Goal: Contribute content: Contribute content

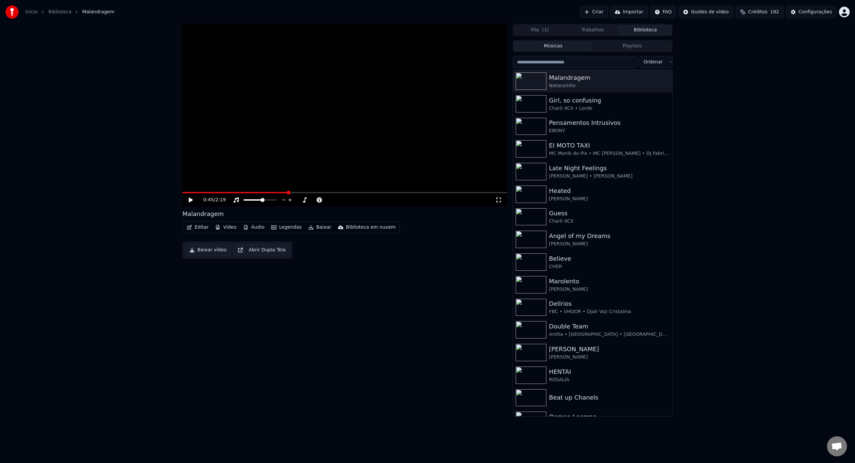
click at [188, 201] on icon at bounding box center [196, 199] width 16 height 5
click at [669, 80] on icon "button" at bounding box center [666, 80] width 7 height 5
click at [665, 80] on icon "button" at bounding box center [666, 80] width 7 height 5
click at [667, 134] on div "Deletar" at bounding box center [668, 136] width 69 height 11
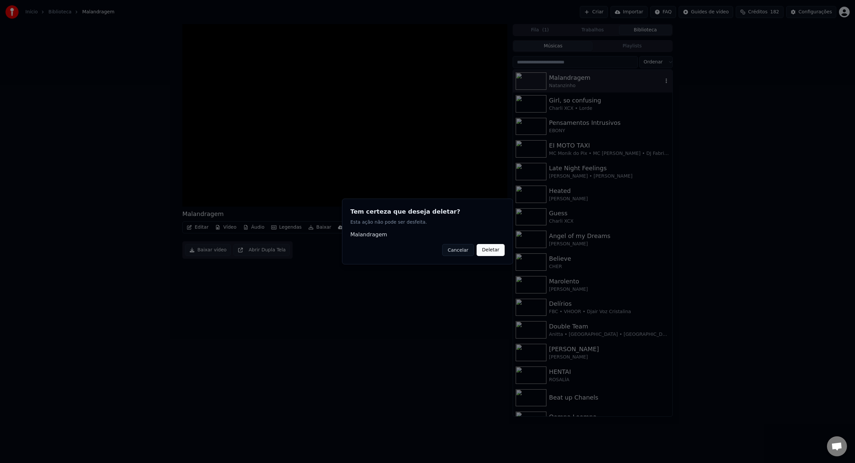
click at [498, 252] on button "Deletar" at bounding box center [491, 250] width 28 height 12
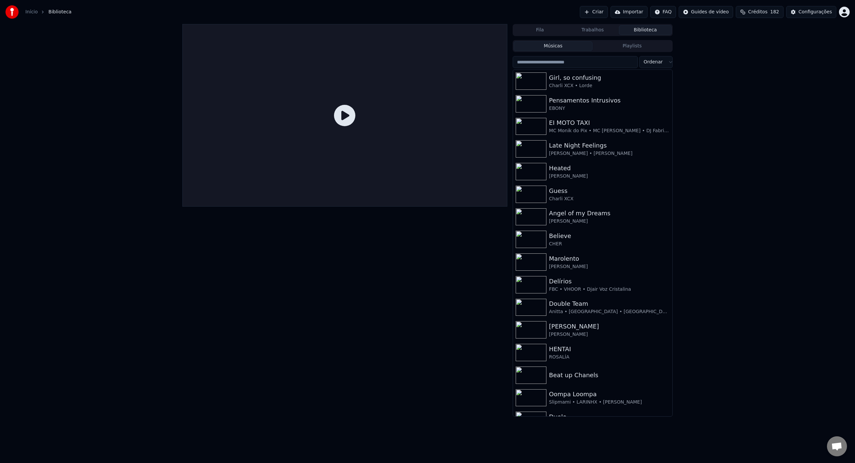
click at [596, 10] on button "Criar" at bounding box center [594, 12] width 28 height 12
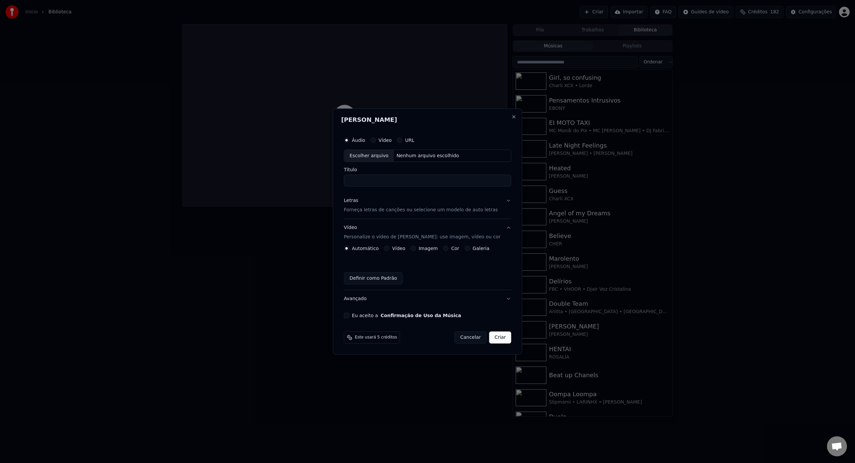
click at [391, 160] on div "Escolher arquivo" at bounding box center [369, 156] width 50 height 12
type input "**********"
click at [408, 205] on div "Letras Forneça letras de canções ou selecione um modelo de auto letras" at bounding box center [421, 206] width 154 height 16
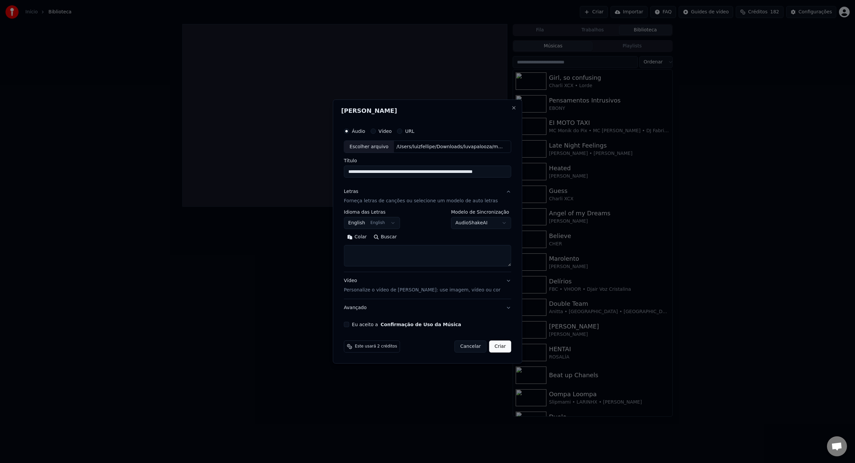
click at [405, 251] on textarea at bounding box center [427, 255] width 167 height 21
paste textarea "**********"
type textarea "**********"
click at [424, 286] on div "Vídeo Personalize o vídeo de karaokê: use imagem, vídeo ou cor" at bounding box center [422, 286] width 157 height 16
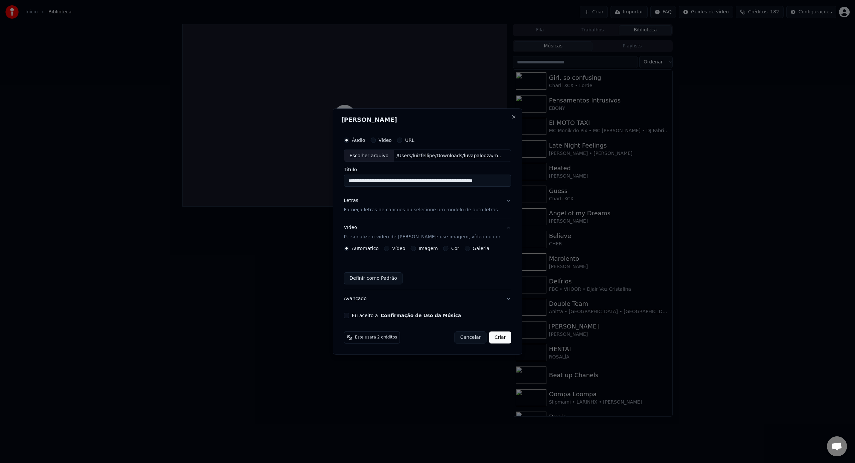
click at [389, 249] on button "Vídeo" at bounding box center [386, 248] width 5 height 5
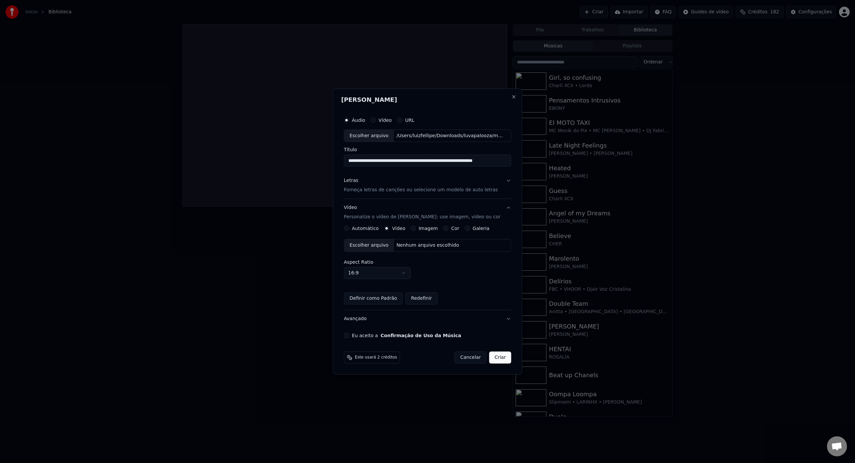
click at [370, 244] on div "Escolher arquivo" at bounding box center [369, 245] width 50 height 12
drag, startPoint x: 450, startPoint y: 161, endPoint x: 513, endPoint y: 162, distance: 63.1
click at [513, 162] on div "**********" at bounding box center [427, 231] width 189 height 287
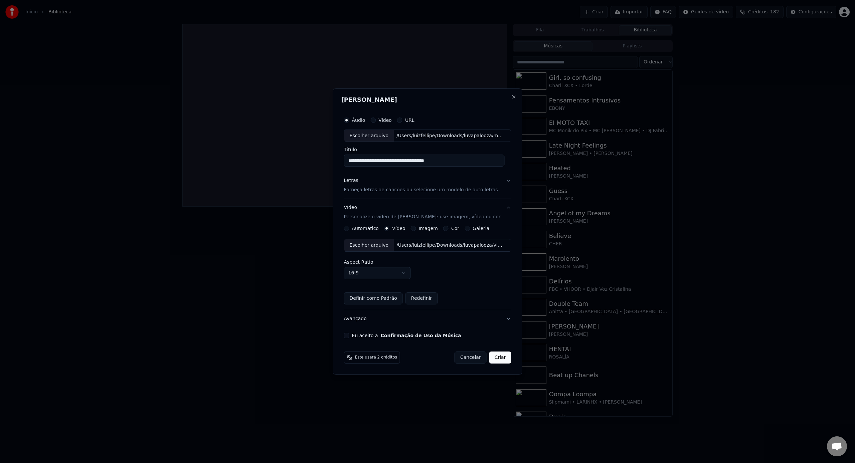
type input "**********"
click at [495, 359] on button "Criar" at bounding box center [500, 358] width 22 height 12
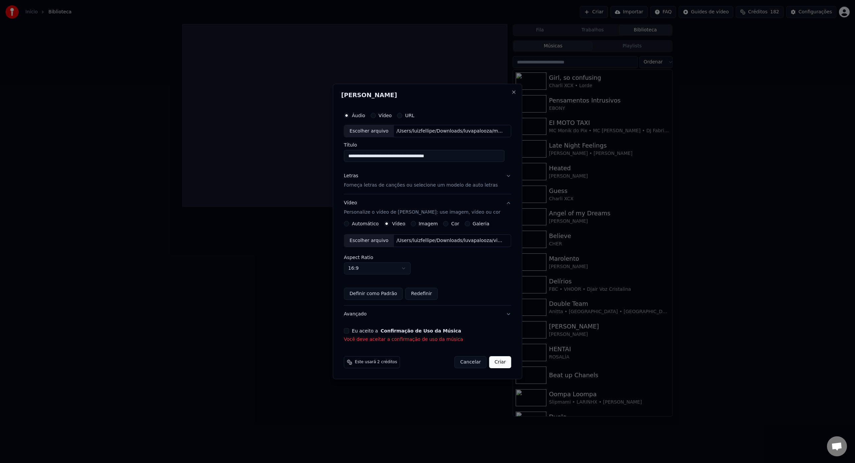
click at [355, 336] on div "Eu aceito a Confirmação de Uso da Música Você deve aceitar a confirmação de uso…" at bounding box center [427, 335] width 167 height 15
click at [355, 335] on div "Eu aceito a Confirmação de Uso da Música Você deve aceitar a confirmação de uso…" at bounding box center [427, 335] width 167 height 15
click at [349, 333] on button "Eu aceito a Confirmação de Uso da Música" at bounding box center [346, 330] width 5 height 5
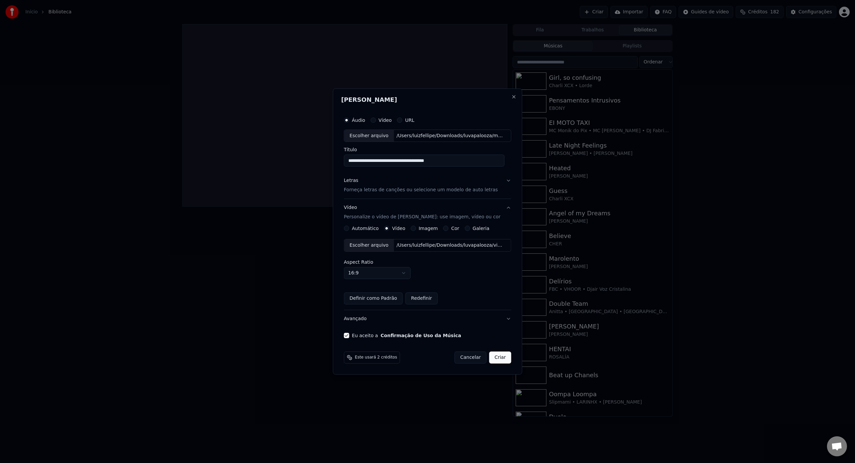
click at [502, 357] on button "Criar" at bounding box center [500, 358] width 22 height 12
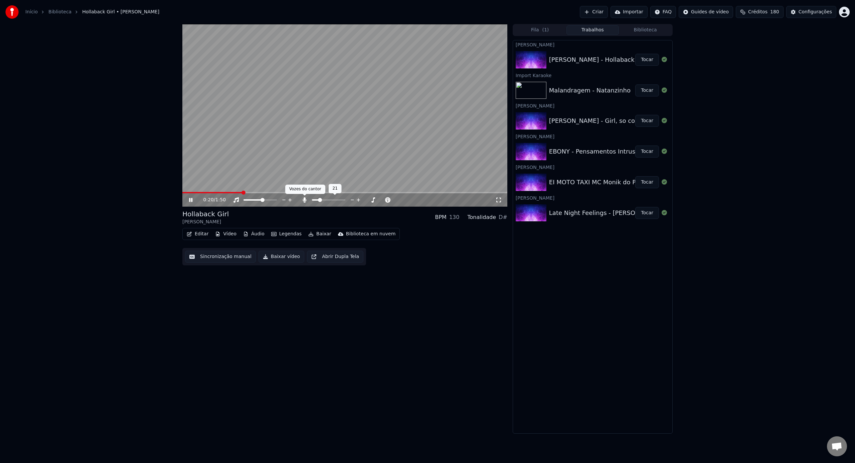
click at [303, 201] on icon at bounding box center [305, 199] width 4 height 5
click at [303, 201] on icon at bounding box center [304, 199] width 7 height 5
click at [262, 192] on span at bounding box center [233, 192] width 102 height 1
click at [193, 200] on icon at bounding box center [196, 199] width 16 height 5
click at [192, 201] on icon at bounding box center [196, 199] width 16 height 5
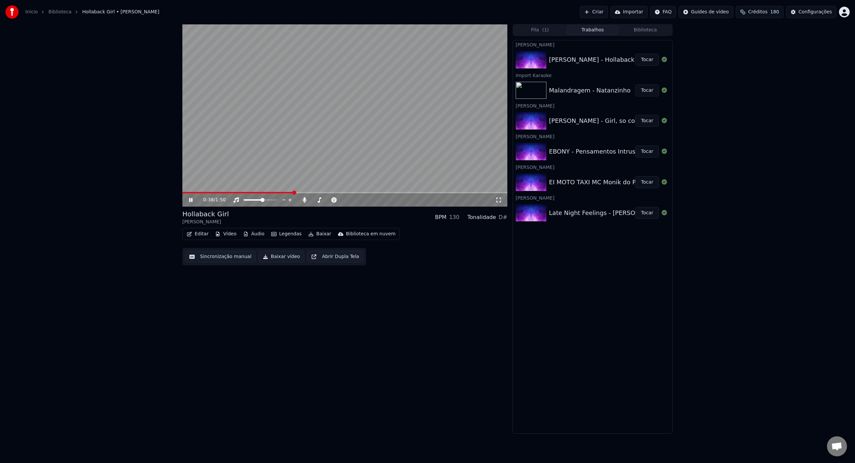
click at [293, 192] on span at bounding box center [344, 192] width 325 height 1
click at [318, 191] on video at bounding box center [344, 115] width 325 height 183
click at [330, 193] on span at bounding box center [344, 192] width 325 height 1
click at [321, 173] on video at bounding box center [344, 115] width 325 height 183
click at [276, 234] on button "Legendas" at bounding box center [287, 233] width 36 height 9
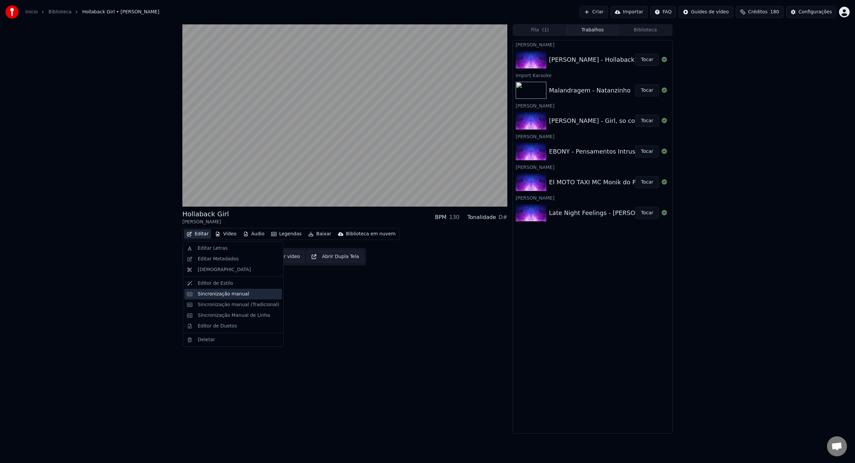
click at [257, 292] on div "Sincronização manual" at bounding box center [238, 294] width 81 height 7
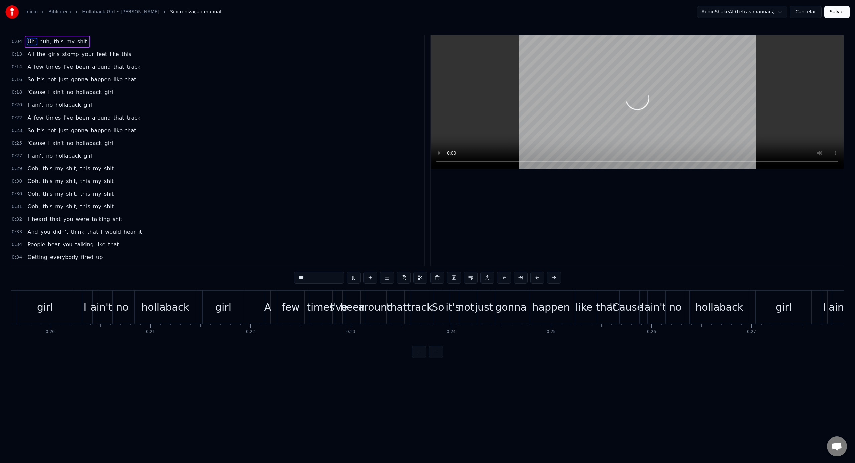
scroll to position [0, 1966]
click at [624, 316] on div "'Cause" at bounding box center [624, 307] width 13 height 33
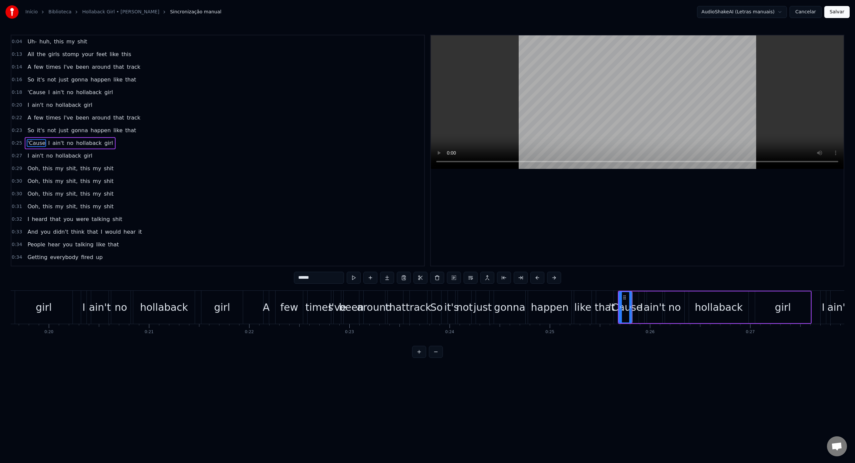
click at [714, 307] on div "hollaback" at bounding box center [719, 307] width 48 height 15
type input "*********"
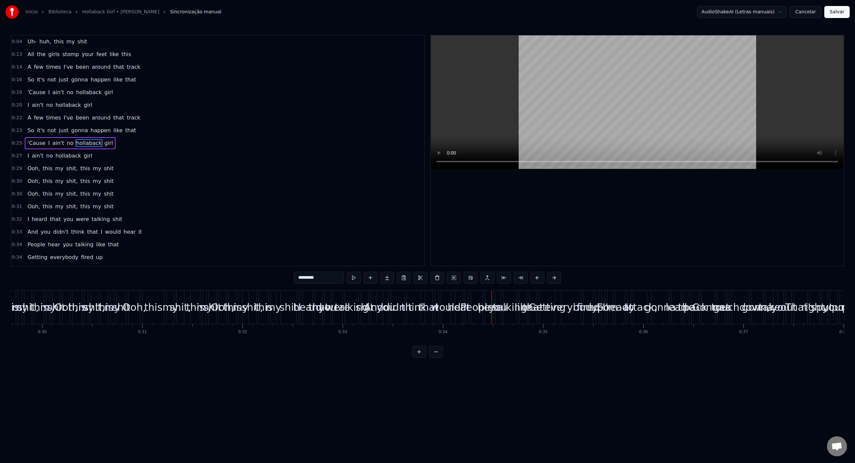
scroll to position [0, 2956]
click at [302, 310] on div "shit" at bounding box center [307, 307] width 18 height 15
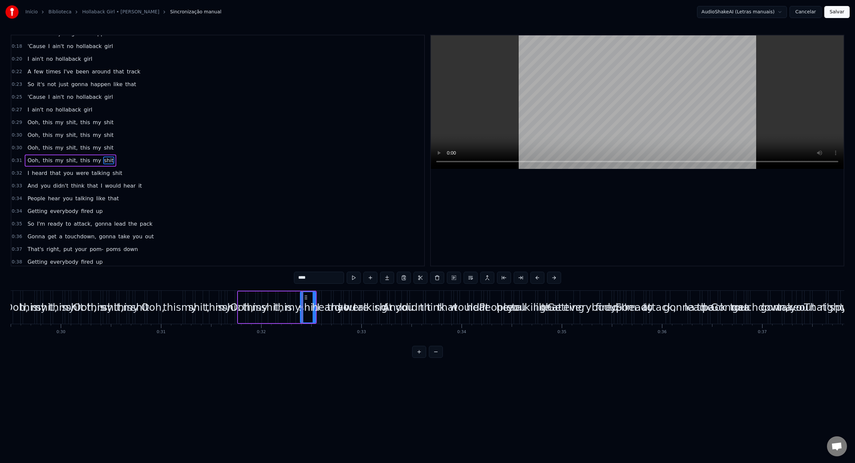
scroll to position [56, 0]
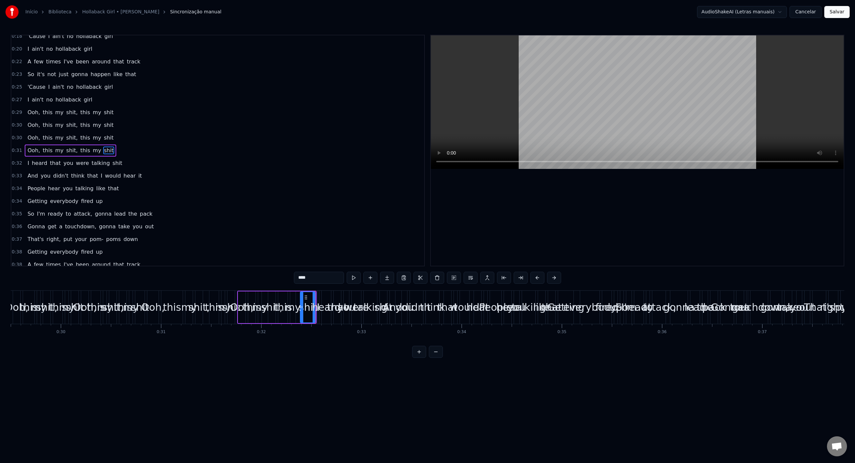
click at [49, 154] on span "this" at bounding box center [47, 151] width 11 height 8
type input "****"
click at [18, 152] on span "0:31" at bounding box center [17, 150] width 10 height 7
click at [19, 151] on span "0:31" at bounding box center [17, 150] width 10 height 7
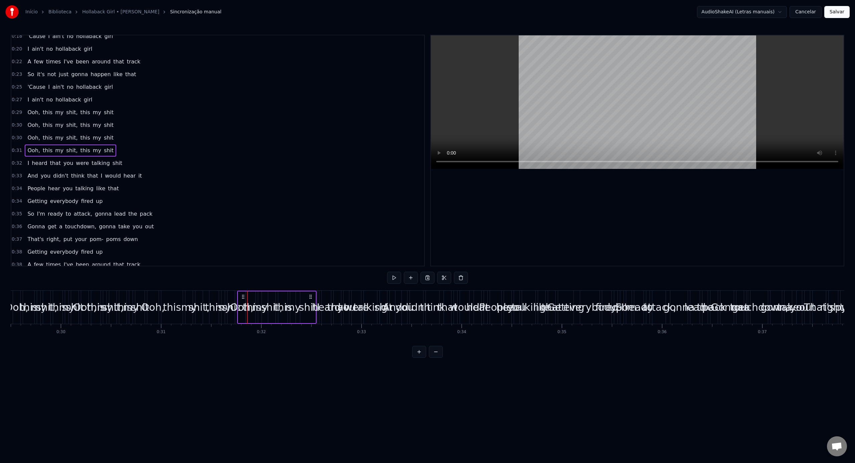
click at [421, 355] on button at bounding box center [419, 352] width 14 height 12
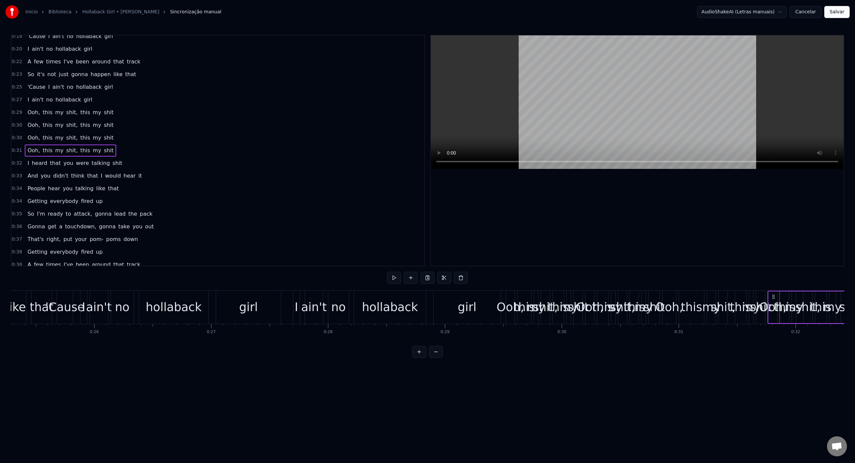
click at [421, 355] on button at bounding box center [419, 352] width 14 height 12
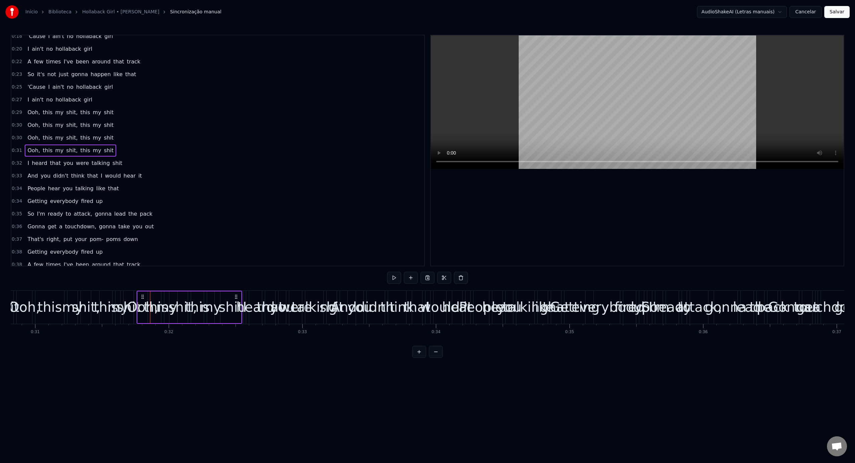
click at [421, 355] on button at bounding box center [419, 352] width 14 height 12
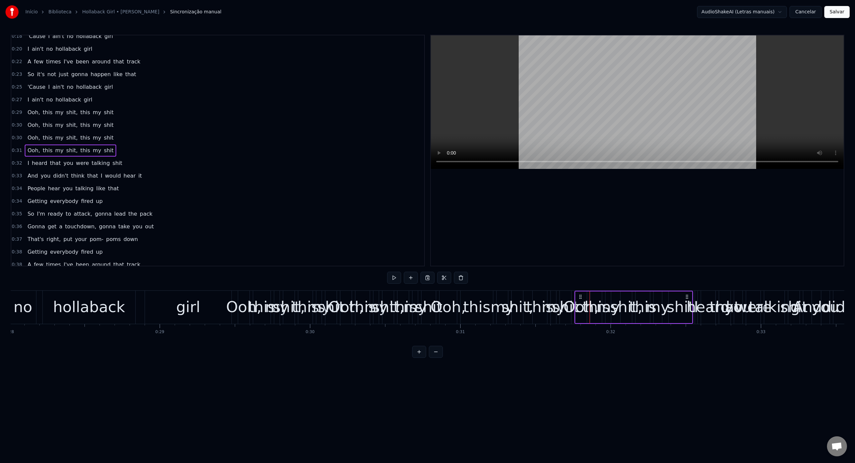
click at [421, 355] on button at bounding box center [419, 352] width 14 height 12
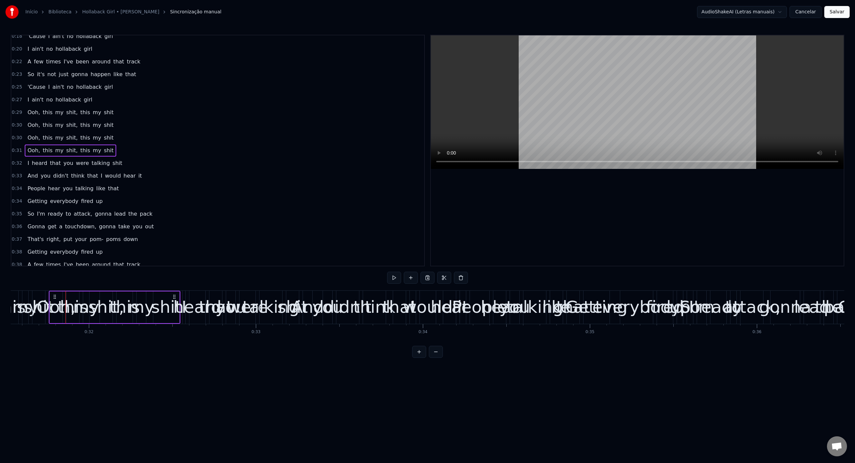
click at [412, 346] on button at bounding box center [419, 352] width 14 height 12
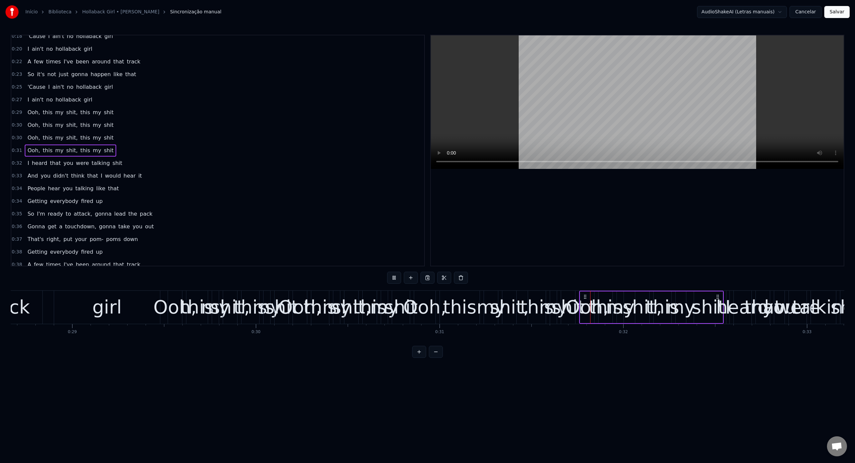
scroll to position [0, 5270]
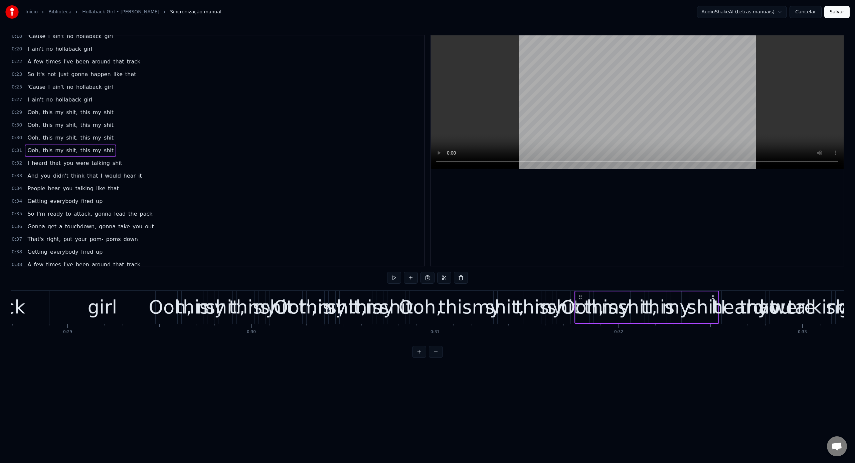
click at [412, 346] on button at bounding box center [419, 352] width 14 height 12
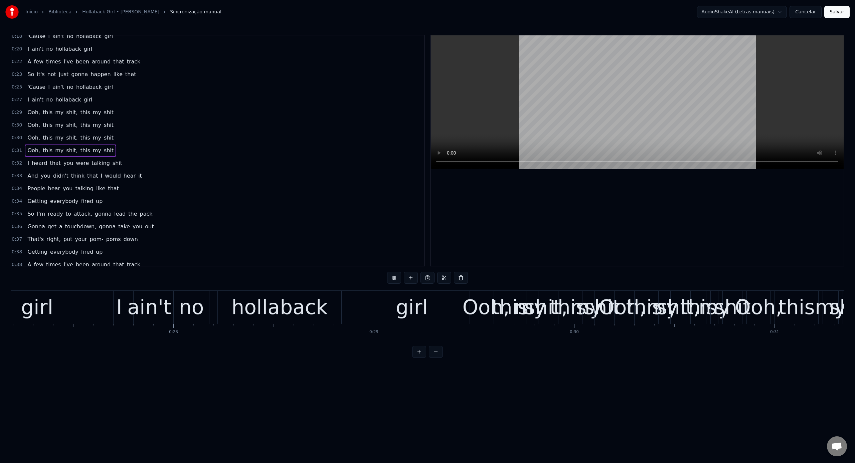
scroll to position [0, 5627]
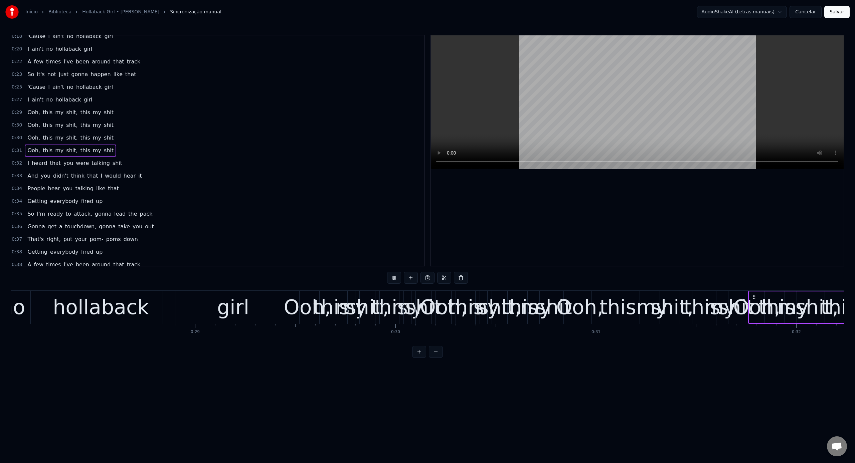
click at [803, 12] on button "Cancelar" at bounding box center [805, 12] width 32 height 12
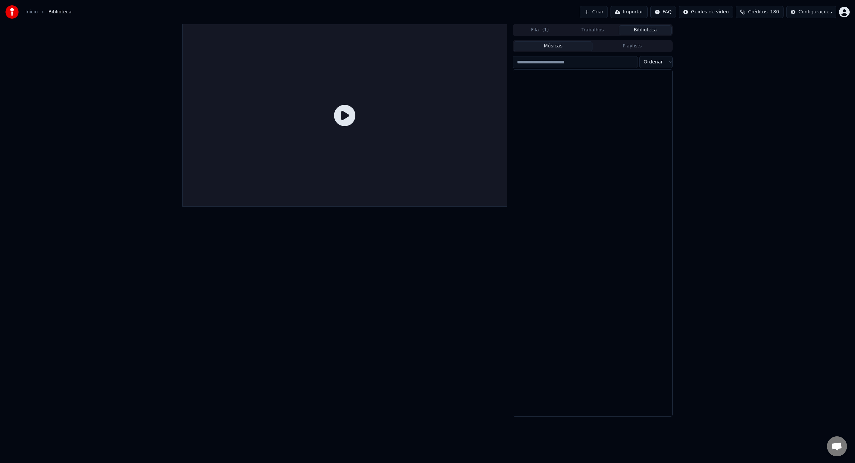
click at [641, 28] on button "Biblioteca" at bounding box center [645, 30] width 53 height 10
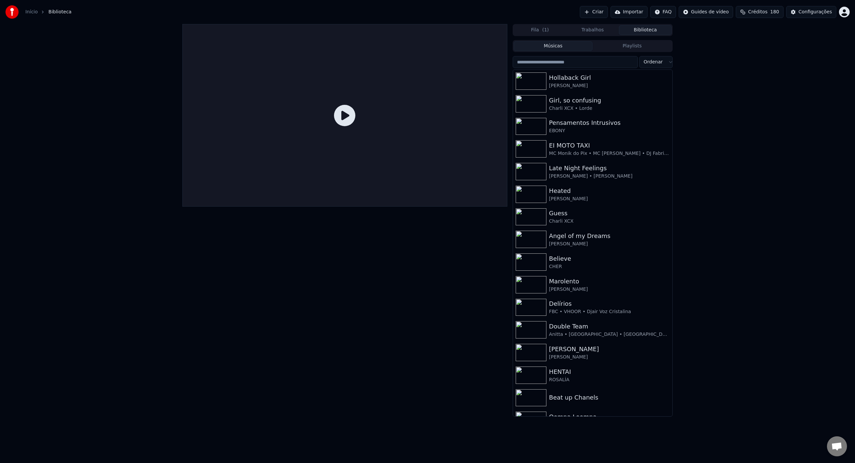
click at [595, 8] on button "Criar" at bounding box center [594, 12] width 28 height 12
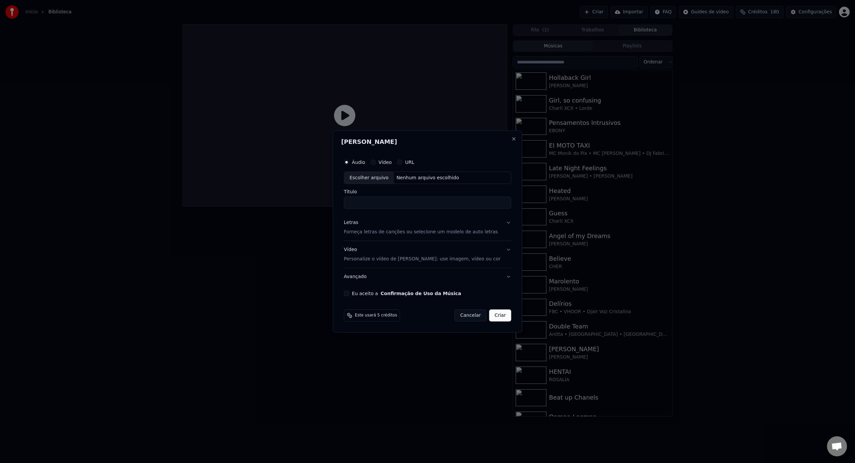
click at [387, 180] on div "Escolher arquivo" at bounding box center [369, 178] width 50 height 12
click at [415, 201] on input "**********" at bounding box center [427, 203] width 167 height 12
type input "**********"
click at [424, 232] on p "Forneça letras de canções ou selecione um modelo de auto letras" at bounding box center [421, 232] width 154 height 7
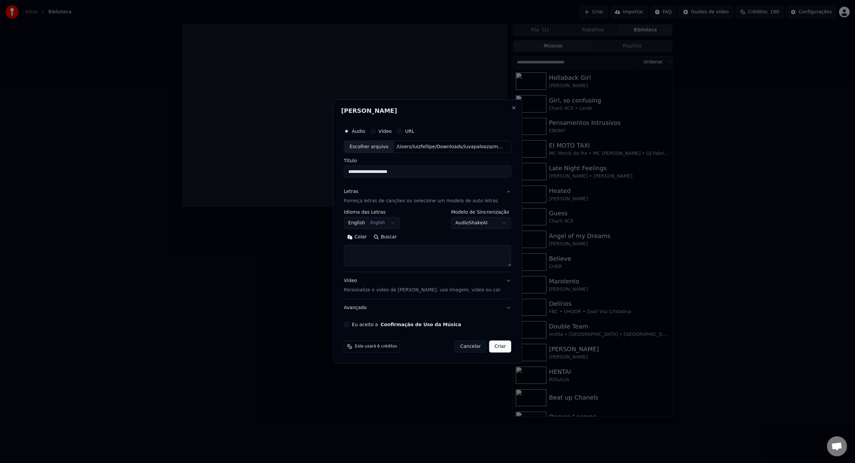
click at [415, 249] on textarea at bounding box center [427, 255] width 167 height 21
paste textarea "**********"
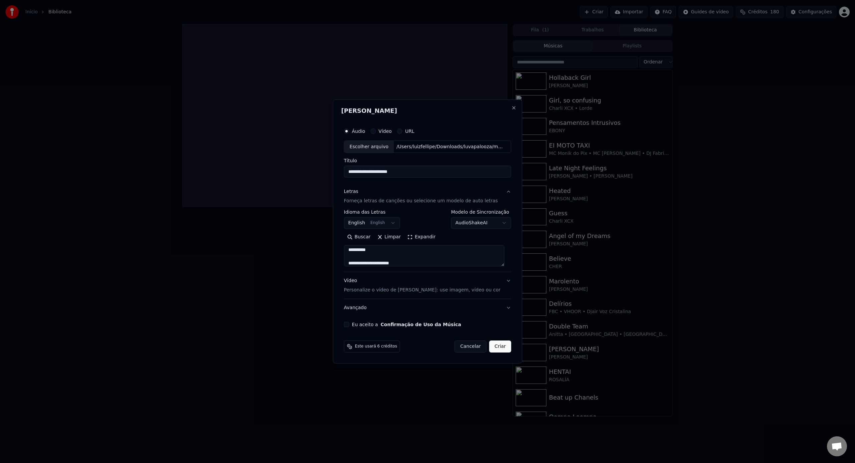
scroll to position [369, 0]
type textarea "**********"
click at [454, 286] on div "Vídeo Personalize o vídeo de karaokê: use imagem, vídeo ou cor" at bounding box center [422, 286] width 157 height 16
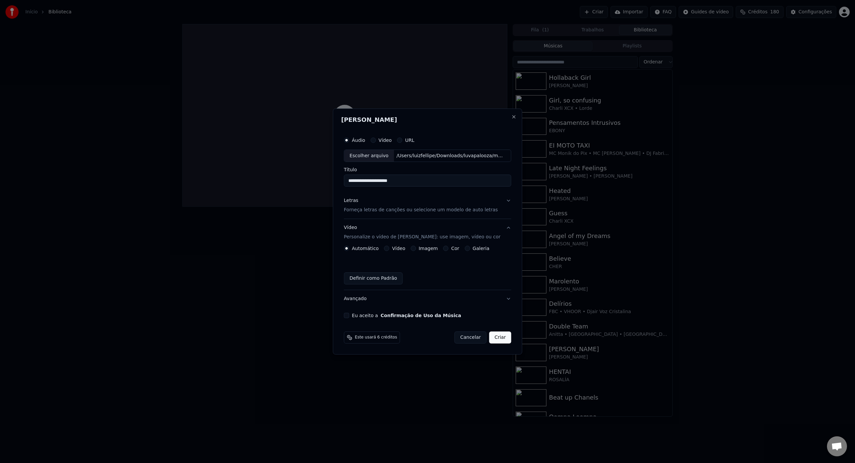
click at [393, 248] on div "Vídeo" at bounding box center [394, 248] width 21 height 5
click at [392, 251] on div "Vídeo" at bounding box center [394, 248] width 21 height 5
click at [389, 249] on button "Vídeo" at bounding box center [386, 248] width 5 height 5
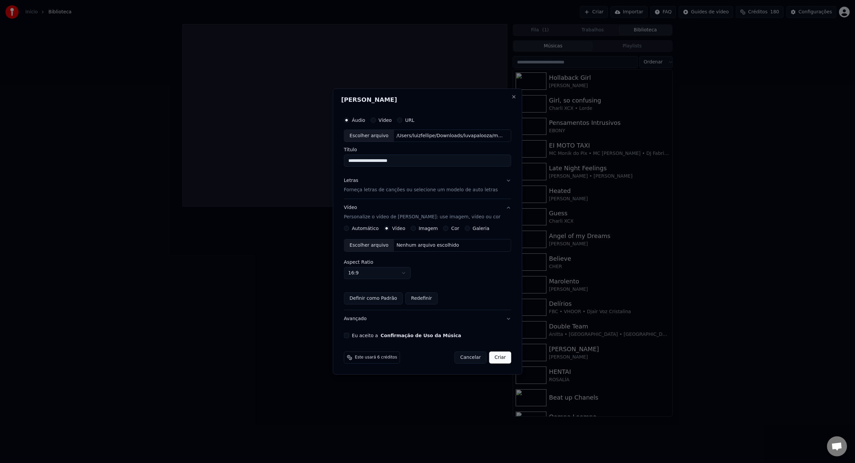
click at [371, 249] on div "Escolher arquivo" at bounding box center [369, 245] width 50 height 12
click at [349, 337] on button "Eu aceito a Confirmação de Uso da Música" at bounding box center [346, 335] width 5 height 5
click at [502, 359] on button "Criar" at bounding box center [500, 358] width 22 height 12
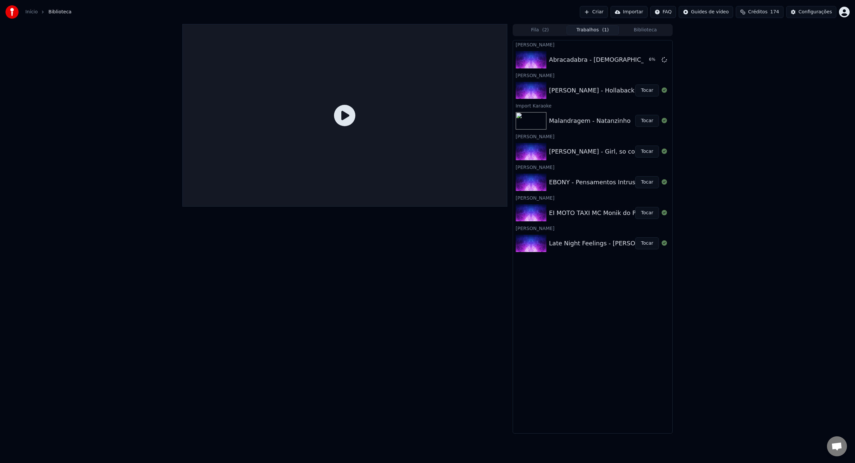
click at [606, 14] on button "Criar" at bounding box center [594, 12] width 28 height 12
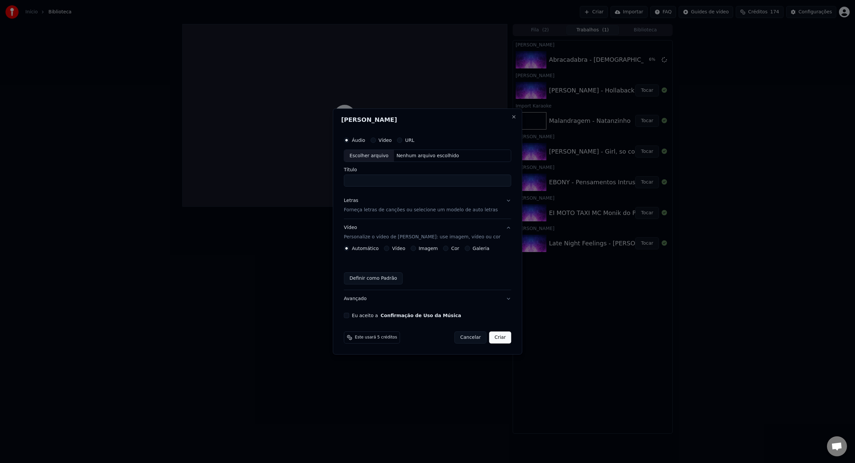
click at [382, 156] on div "Escolher arquivo" at bounding box center [369, 156] width 50 height 12
type input "**********"
click at [425, 208] on p "Forneça letras de canções ou selecione um modelo de auto letras" at bounding box center [421, 210] width 154 height 7
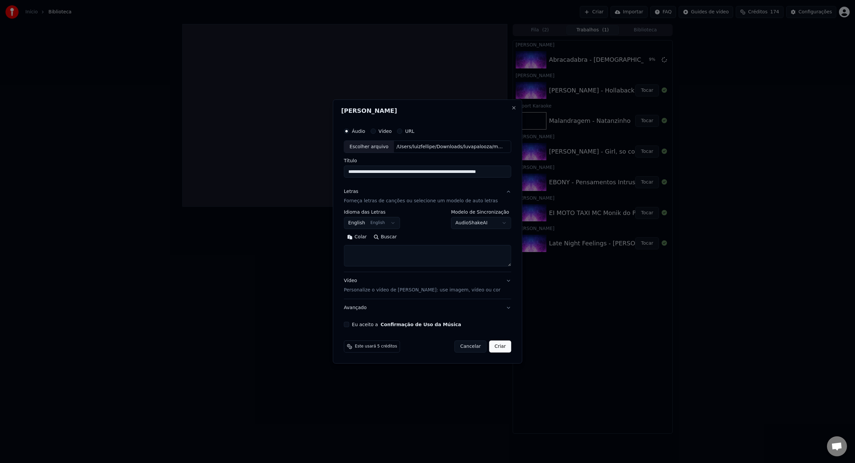
click at [397, 261] on textarea at bounding box center [427, 255] width 167 height 21
paste textarea "**********"
type textarea "**********"
click at [349, 325] on button "Eu aceito a Confirmação de Uso da Música" at bounding box center [346, 324] width 5 height 5
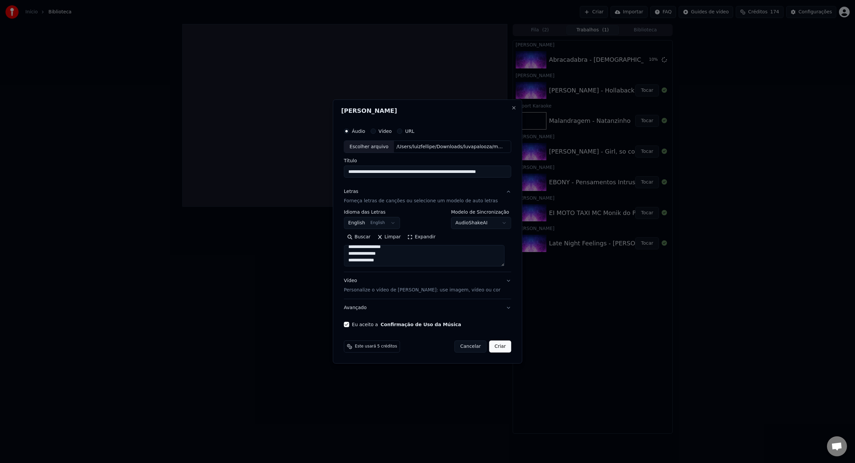
click at [392, 288] on p "Personalize o vídeo de [PERSON_NAME]: use imagem, vídeo ou cor" at bounding box center [422, 290] width 157 height 7
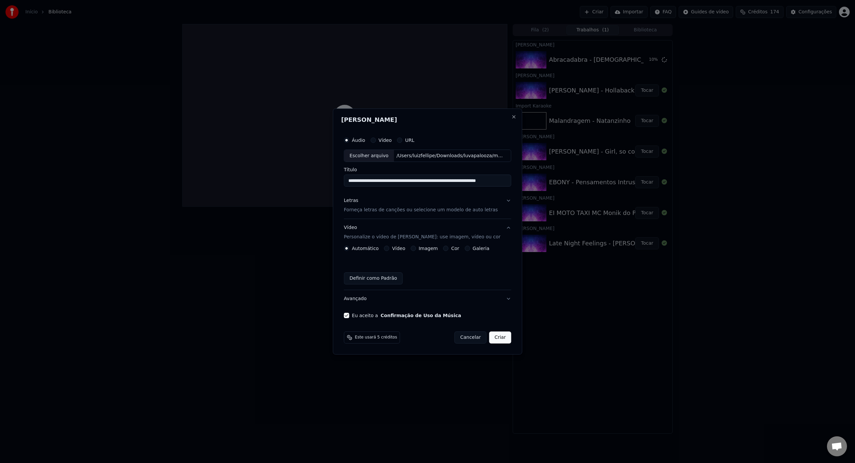
click at [389, 248] on button "Vídeo" at bounding box center [386, 248] width 5 height 5
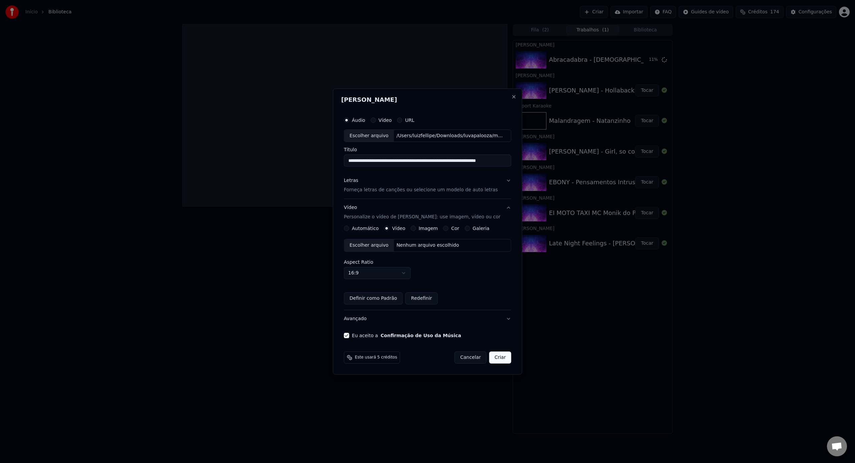
click at [379, 244] on div "Escolher arquivo" at bounding box center [369, 245] width 50 height 12
drag, startPoint x: 429, startPoint y: 161, endPoint x: 569, endPoint y: 162, distance: 139.3
click at [569, 162] on body "**********" at bounding box center [427, 231] width 855 height 463
click at [489, 158] on input "**********" at bounding box center [424, 161] width 161 height 12
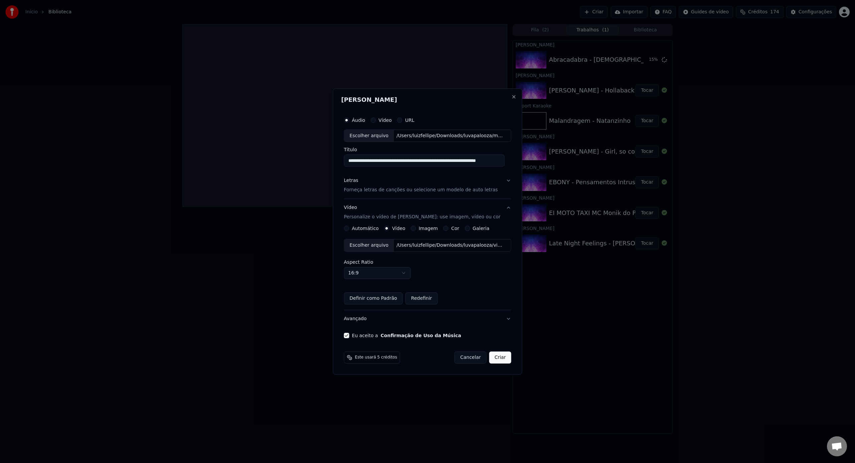
drag, startPoint x: 413, startPoint y: 161, endPoint x: 518, endPoint y: 161, distance: 104.5
click at [518, 161] on div "**********" at bounding box center [427, 231] width 189 height 287
type input "**********"
click at [493, 355] on button "Criar" at bounding box center [500, 358] width 22 height 12
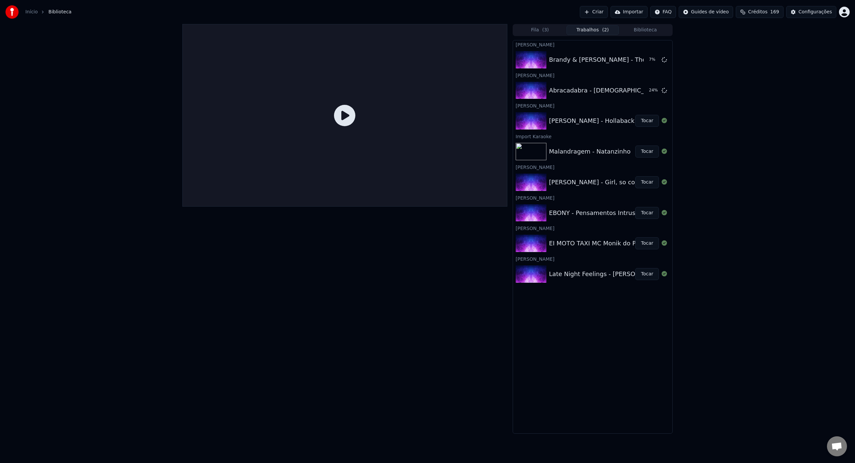
click at [607, 11] on button "Criar" at bounding box center [594, 12] width 28 height 12
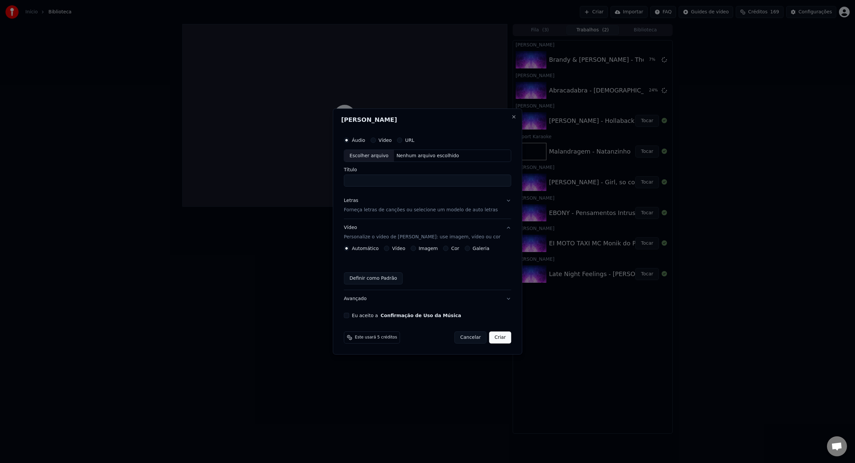
click at [368, 155] on div "Escolher arquivo" at bounding box center [369, 156] width 50 height 12
click at [415, 180] on input "Título" at bounding box center [427, 181] width 167 height 12
type input "**********"
click at [414, 209] on p "Forneça letras de canções ou selecione um modelo de auto letras" at bounding box center [421, 210] width 154 height 7
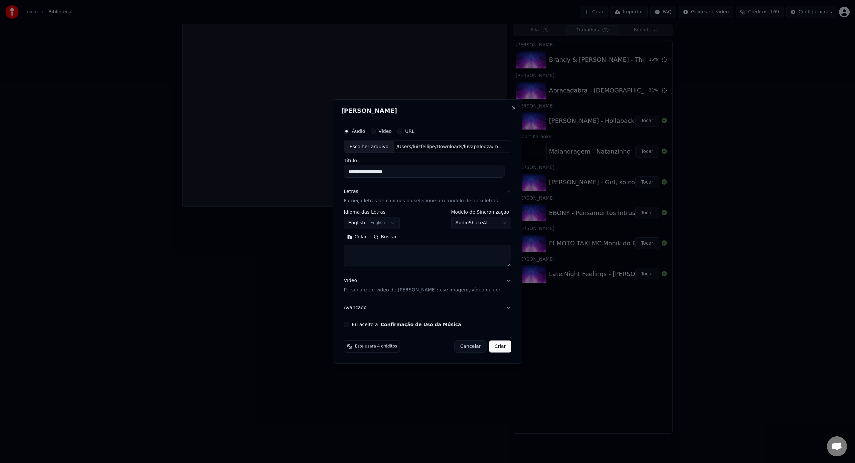
click at [413, 255] on textarea at bounding box center [427, 255] width 167 height 21
paste textarea "**********"
type textarea "**********"
click at [412, 294] on button "Vídeo Personalize o vídeo de karaokê: use imagem, vídeo ou cor" at bounding box center [427, 286] width 167 height 27
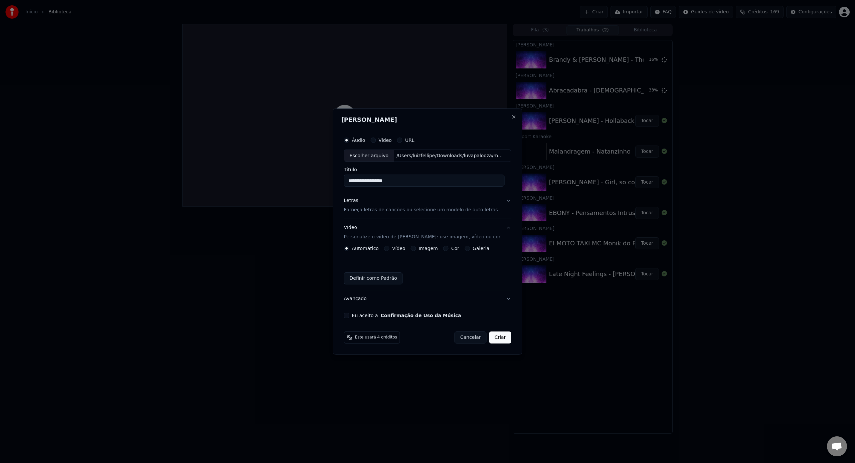
click at [387, 248] on button "Vídeo" at bounding box center [386, 248] width 5 height 5
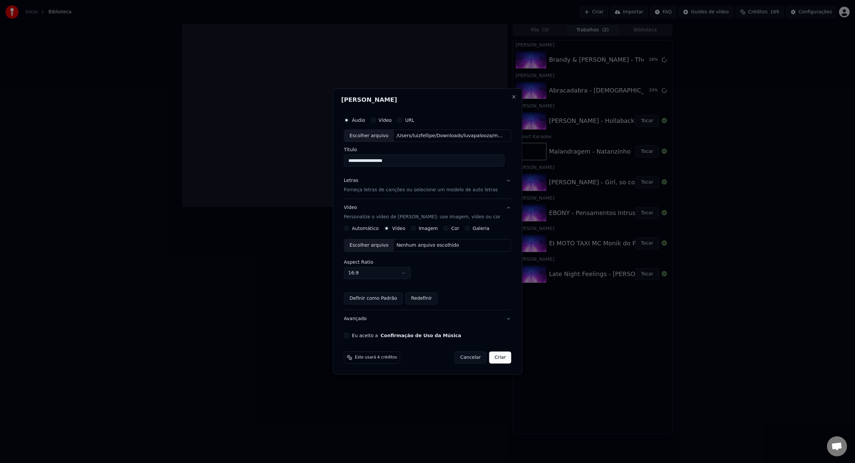
click at [377, 248] on div "Escolher arquivo" at bounding box center [369, 245] width 50 height 12
click at [348, 335] on button "Eu aceito a Confirmação de Uso da Música" at bounding box center [346, 335] width 5 height 5
click at [410, 189] on p "Forneça letras de canções ou selecione um modelo de auto letras" at bounding box center [421, 190] width 154 height 7
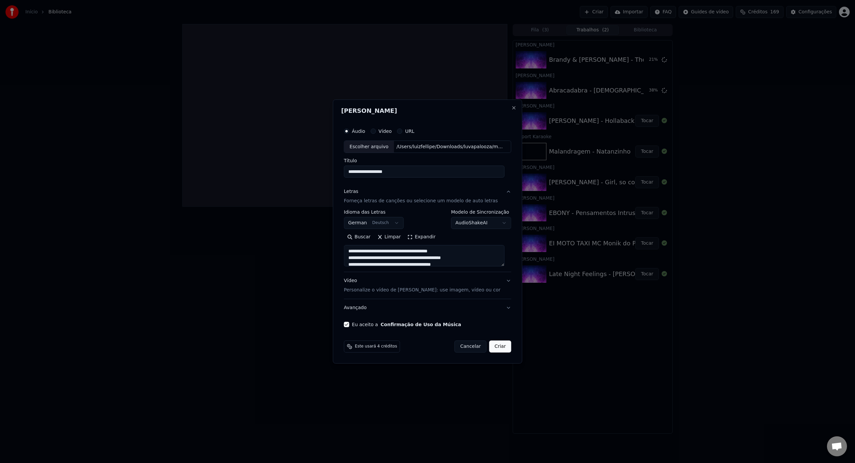
click at [496, 348] on button "Criar" at bounding box center [500, 347] width 22 height 12
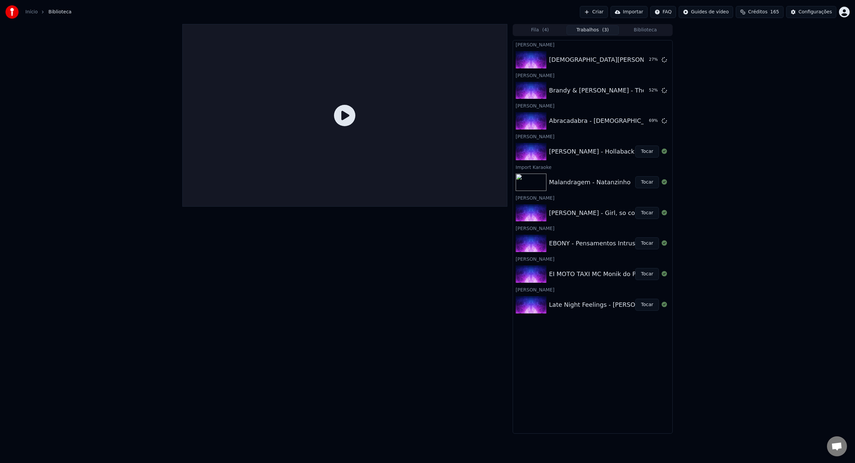
click at [364, 245] on div at bounding box center [344, 229] width 325 height 410
click at [345, 121] on icon at bounding box center [344, 115] width 21 height 21
click at [349, 115] on icon at bounding box center [344, 115] width 21 height 21
click at [597, 12] on button "Criar" at bounding box center [594, 12] width 28 height 12
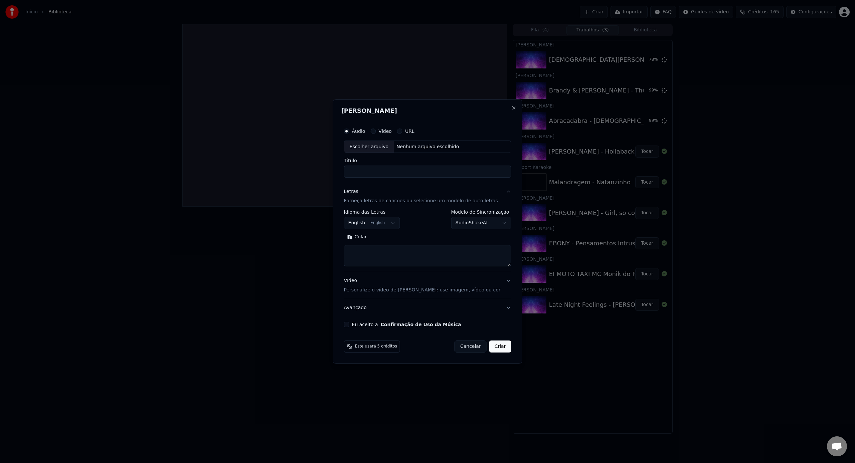
click at [387, 147] on div "Escolher arquivo" at bounding box center [369, 147] width 50 height 12
click at [452, 169] on input "Título" at bounding box center [427, 172] width 167 height 12
type input "*"
drag, startPoint x: 399, startPoint y: 172, endPoint x: 484, endPoint y: 173, distance: 85.2
click at [484, 173] on input "**********" at bounding box center [427, 172] width 167 height 12
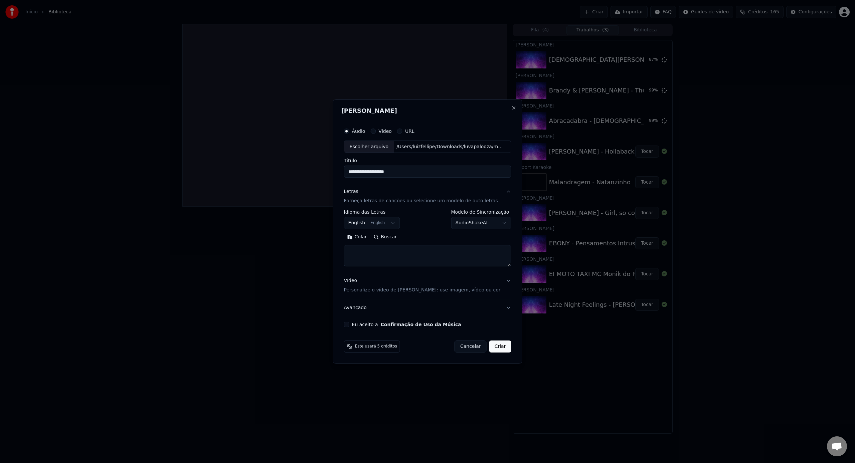
type input "**********"
click at [418, 254] on textarea at bounding box center [427, 255] width 167 height 21
paste textarea "**********"
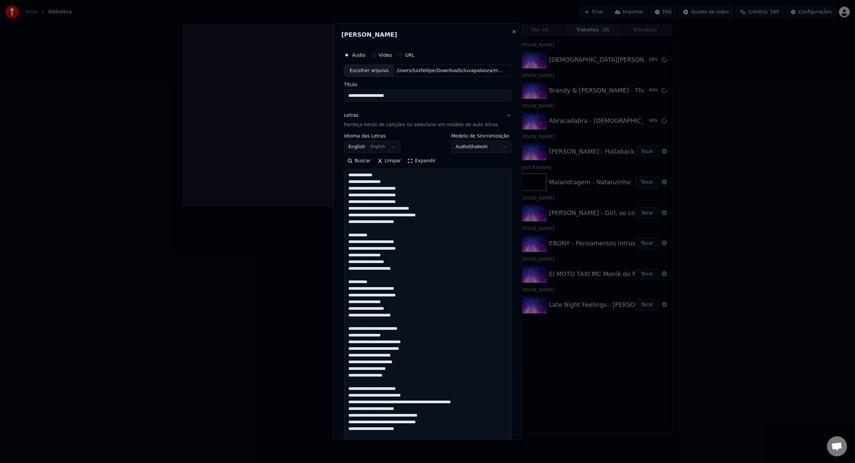
scroll to position [442, 0]
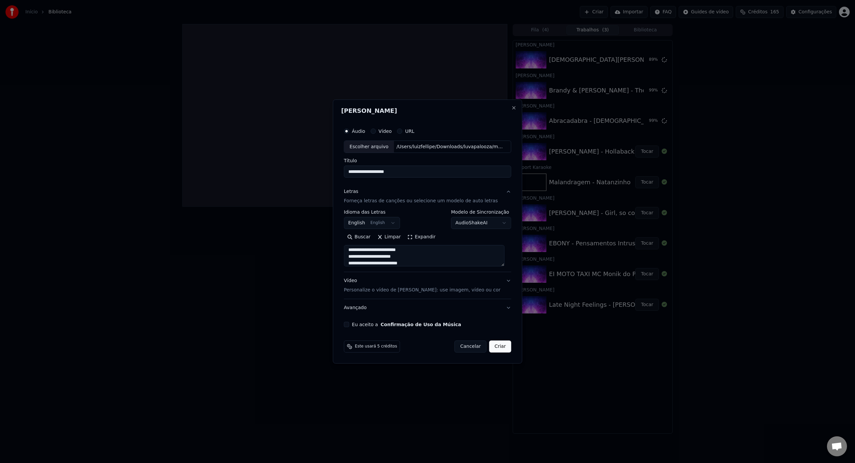
type textarea "**********"
click at [508, 281] on div "**********" at bounding box center [427, 226] width 173 height 208
drag, startPoint x: 506, startPoint y: 281, endPoint x: 444, endPoint y: 314, distance: 70.7
click at [506, 281] on button "Vídeo Personalize o vídeo de karaokê: use imagem, vídeo ou cor" at bounding box center [427, 286] width 167 height 27
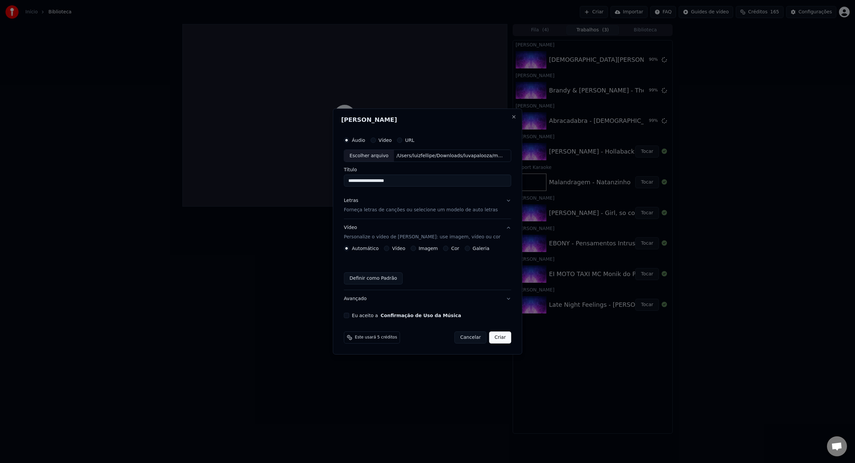
click at [385, 248] on div "Automático Vídeo Imagem Cor Galeria" at bounding box center [417, 248] width 146 height 5
click at [389, 248] on button "Vídeo" at bounding box center [386, 248] width 5 height 5
type button "video"
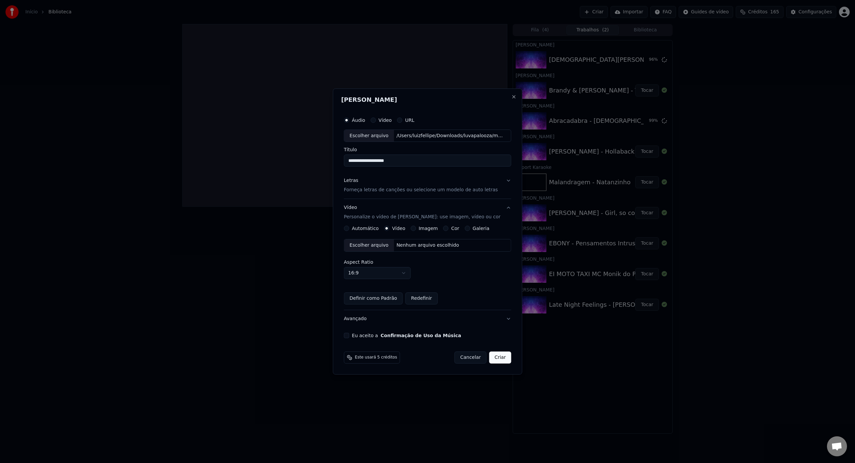
click at [446, 161] on input "**********" at bounding box center [427, 161] width 167 height 12
click at [383, 248] on div "Escolher arquivo" at bounding box center [369, 245] width 50 height 12
click at [505, 359] on button "Criar" at bounding box center [500, 358] width 22 height 12
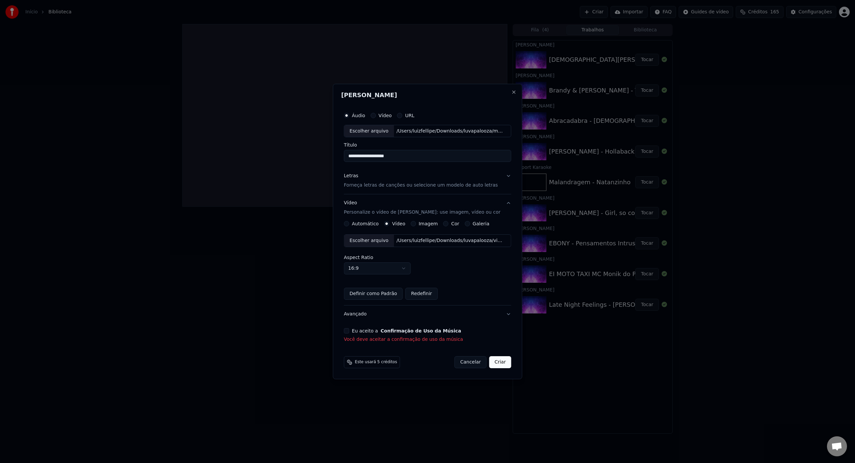
click at [349, 336] on div "Eu aceito a Confirmação de Uso da Música Você deve aceitar a confirmação de uso…" at bounding box center [427, 335] width 167 height 15
click at [349, 331] on button "Eu aceito a Confirmação de Uso da Música" at bounding box center [346, 330] width 5 height 5
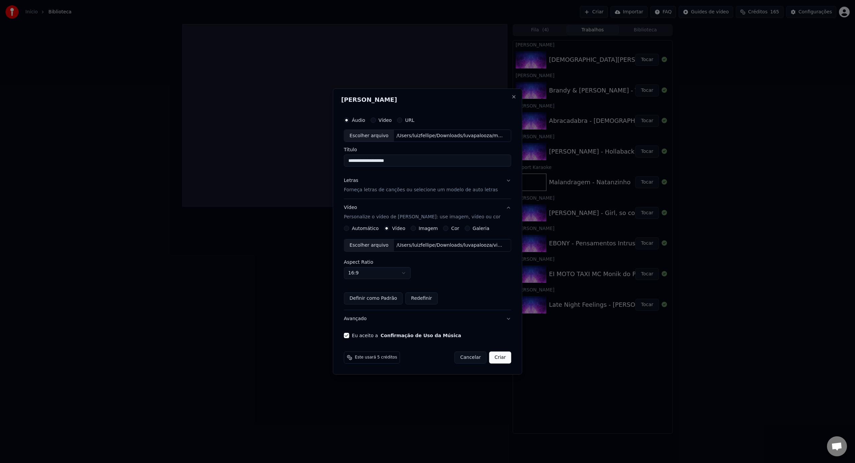
click at [504, 362] on button "Criar" at bounding box center [500, 358] width 22 height 12
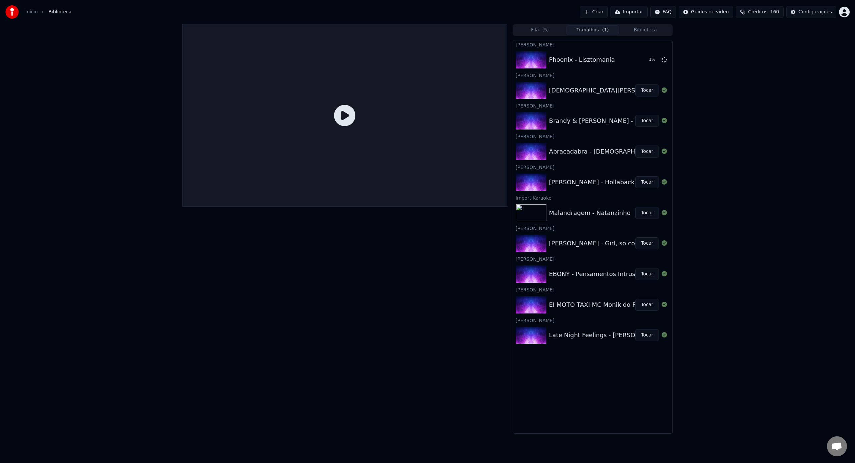
click at [654, 152] on button "Tocar" at bounding box center [647, 152] width 24 height 12
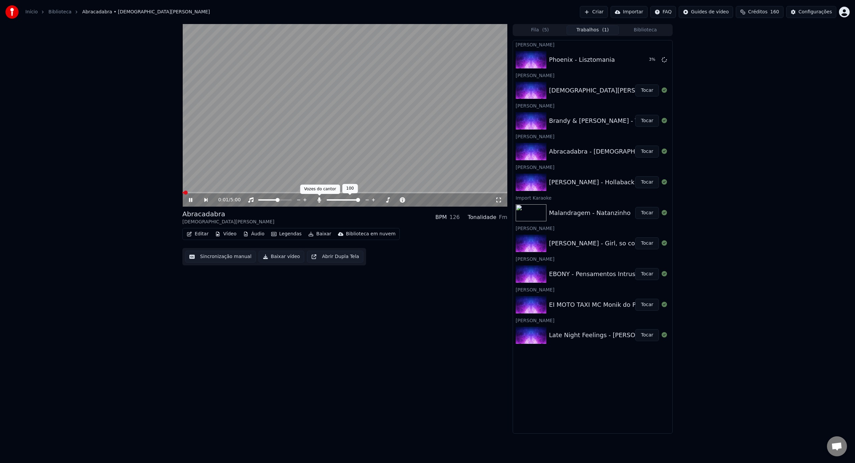
click at [319, 202] on icon at bounding box center [319, 199] width 7 height 5
click at [285, 200] on span at bounding box center [274, 199] width 33 height 1
click at [289, 199] on span at bounding box center [287, 200] width 4 height 4
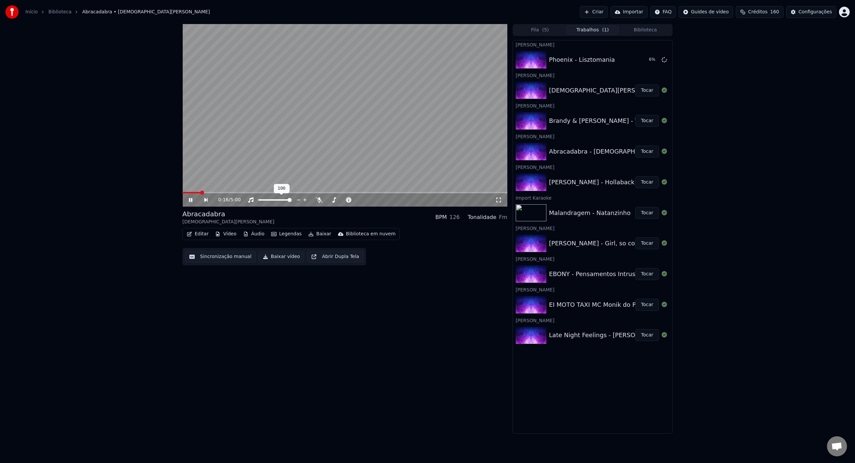
click at [292, 198] on span at bounding box center [290, 200] width 4 height 4
click at [316, 198] on icon at bounding box center [319, 199] width 7 height 5
click at [316, 201] on icon at bounding box center [319, 199] width 7 height 5
click at [320, 201] on icon at bounding box center [319, 199] width 7 height 5
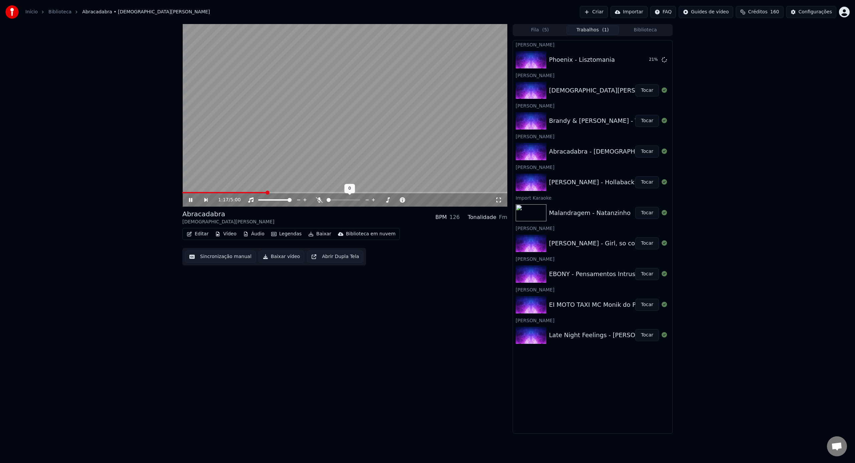
click at [320, 201] on icon at bounding box center [319, 199] width 7 height 5
click at [317, 200] on icon at bounding box center [319, 199] width 7 height 5
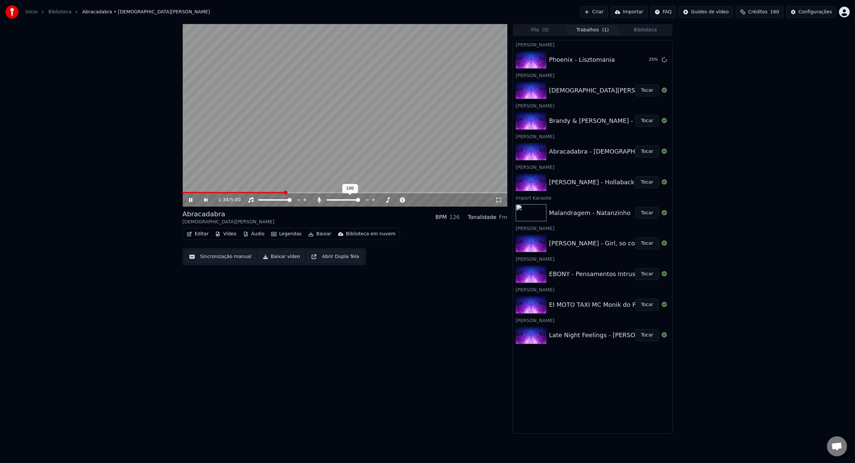
click at [317, 200] on icon at bounding box center [319, 199] width 7 height 5
click at [640, 89] on button "Tocar" at bounding box center [647, 90] width 24 height 12
click at [323, 201] on div at bounding box center [350, 200] width 54 height 7
click at [320, 201] on icon at bounding box center [319, 199] width 7 height 5
click at [643, 122] on button "Tocar" at bounding box center [647, 121] width 24 height 12
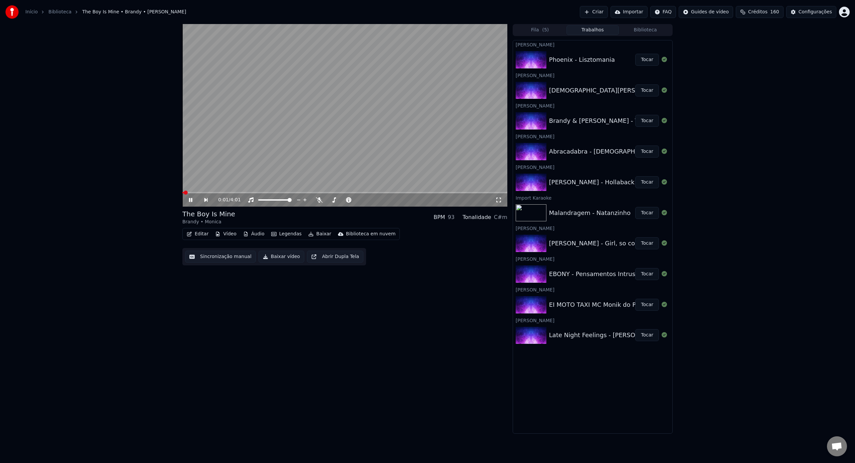
click at [182, 193] on span at bounding box center [182, 192] width 1 height 1
click at [315, 201] on div "0:00 / 4:01" at bounding box center [356, 200] width 277 height 7
click at [319, 200] on icon at bounding box center [319, 199] width 7 height 5
click at [205, 191] on video at bounding box center [344, 115] width 325 height 183
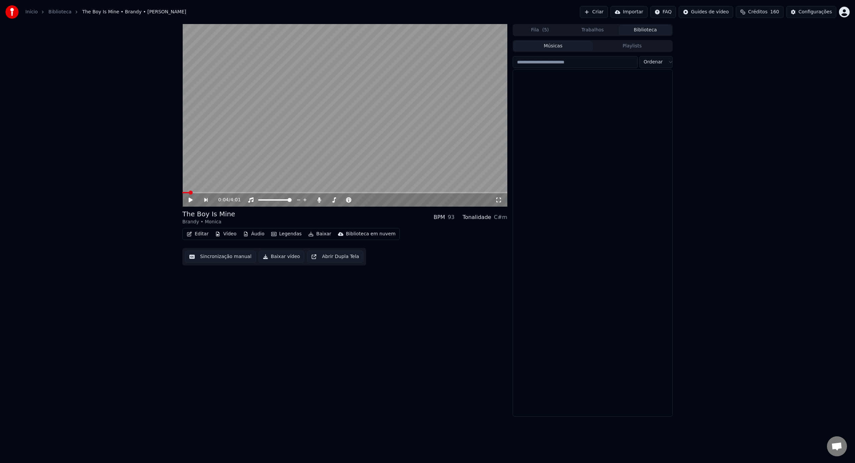
click at [642, 31] on button "Biblioteca" at bounding box center [645, 30] width 53 height 10
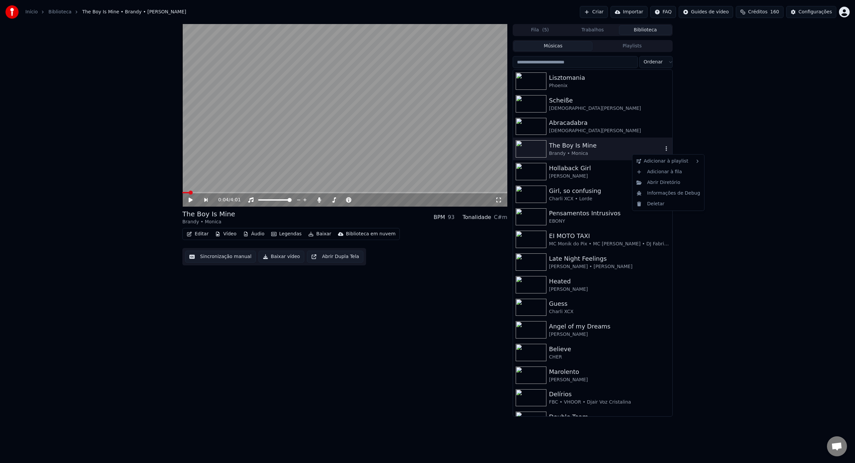
click at [665, 148] on icon "button" at bounding box center [666, 148] width 7 height 5
click at [665, 149] on icon "button" at bounding box center [666, 148] width 7 height 5
click at [659, 204] on div "Deletar" at bounding box center [668, 204] width 69 height 11
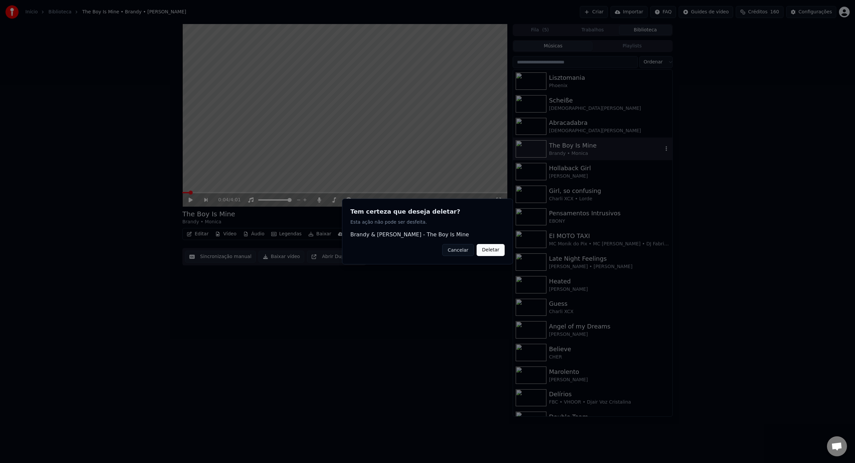
click at [493, 250] on button "Deletar" at bounding box center [491, 250] width 28 height 12
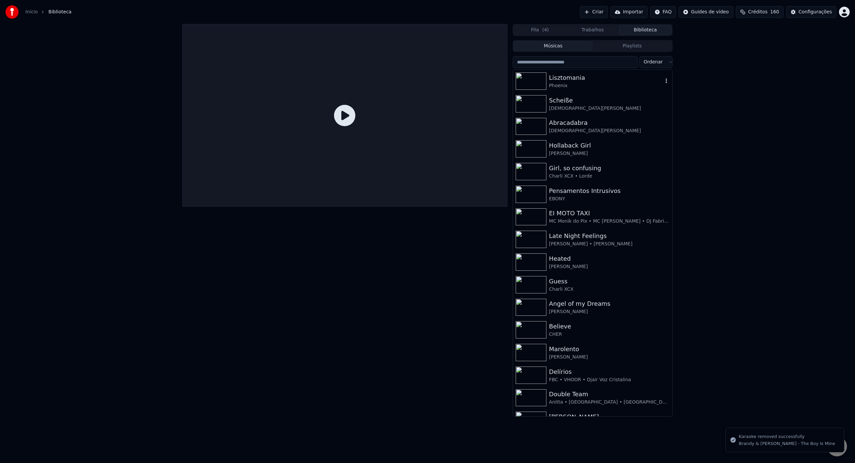
click at [533, 84] on img at bounding box center [531, 80] width 31 height 17
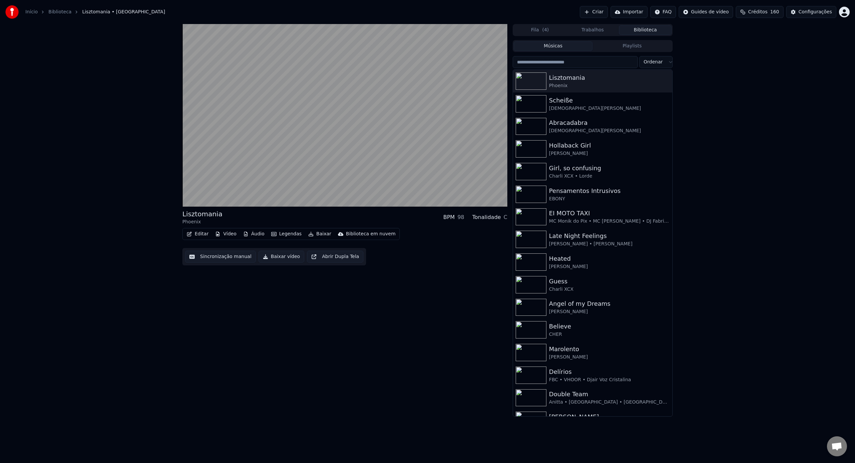
click at [613, 51] on div "Músicas Playlists" at bounding box center [593, 46] width 160 height 12
click at [615, 46] on button "Playlists" at bounding box center [631, 46] width 79 height 10
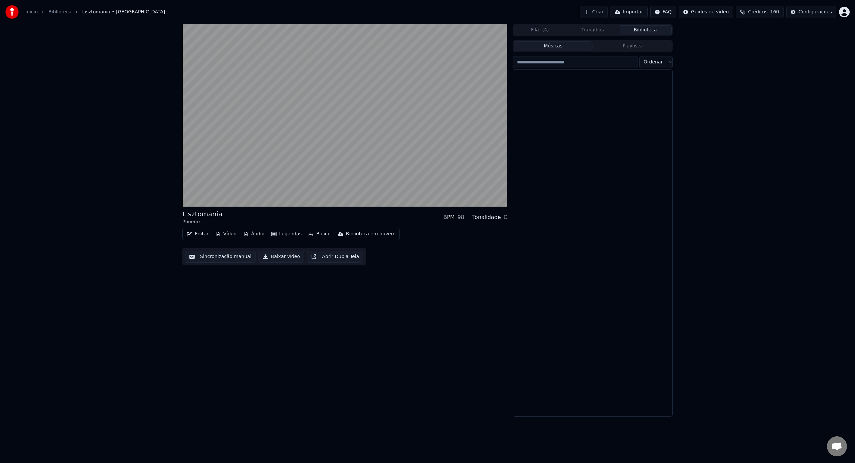
click at [564, 47] on button "Músicas" at bounding box center [553, 46] width 79 height 10
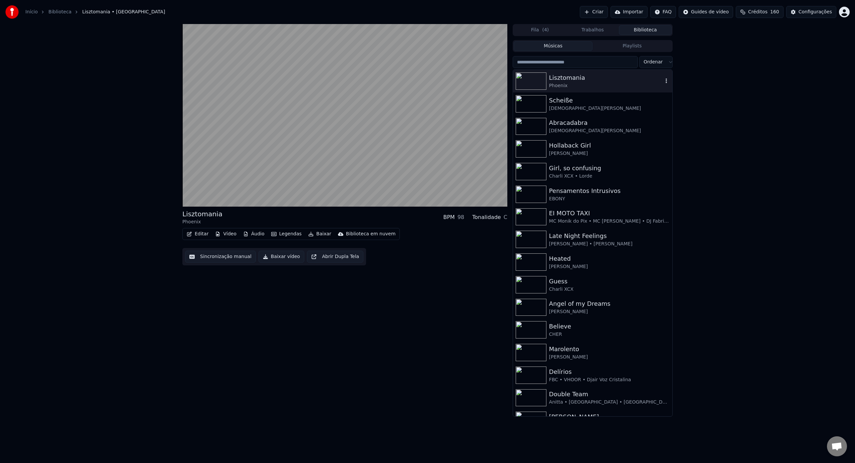
click at [666, 83] on icon "button" at bounding box center [666, 80] width 7 height 5
click at [716, 106] on div "luvapalooza" at bounding box center [723, 109] width 46 height 11
click at [666, 103] on icon "button" at bounding box center [666, 103] width 7 height 5
click at [673, 125] on div "Adicionar à fila" at bounding box center [668, 126] width 69 height 11
click at [666, 103] on icon "button" at bounding box center [666, 103] width 7 height 5
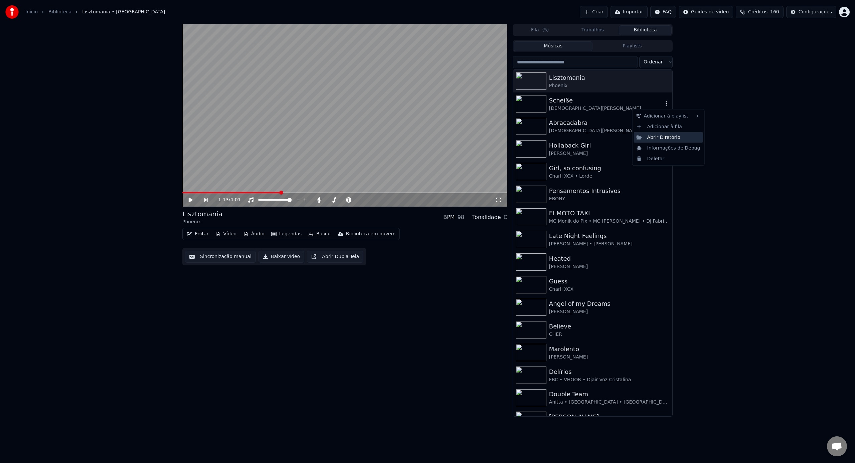
click at [671, 138] on div "Abrir Diretório" at bounding box center [668, 137] width 69 height 11
click at [844, 14] on html "Início Biblioteca Lisztomania • Phoenix Criar Importar FAQ Guides de vídeo Créd…" at bounding box center [427, 231] width 855 height 463
click at [819, 38] on div "Faturamento" at bounding box center [814, 43] width 77 height 11
click at [802, 16] on button "Configurações" at bounding box center [811, 12] width 50 height 12
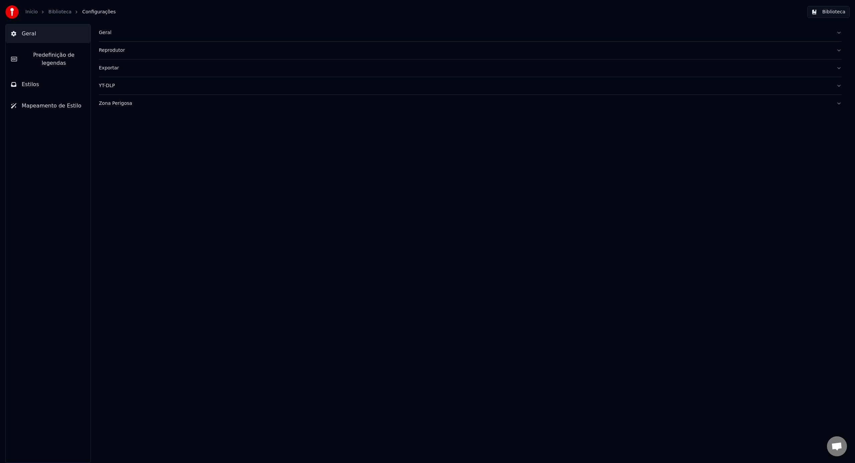
click at [135, 68] on div "Exportar" at bounding box center [465, 68] width 732 height 7
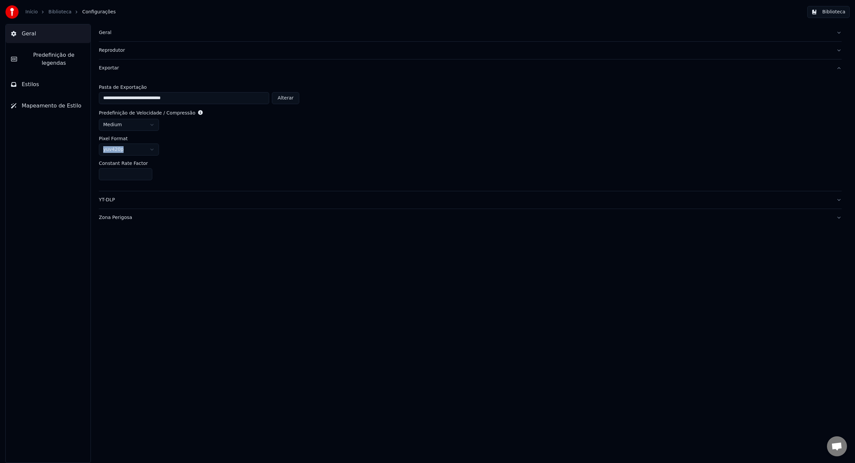
click at [451, 136] on div "**********" at bounding box center [470, 134] width 743 height 114
click at [150, 151] on html "**********" at bounding box center [427, 231] width 855 height 463
click at [174, 144] on html "**********" at bounding box center [427, 231] width 855 height 463
click at [144, 126] on html "**********" at bounding box center [427, 231] width 855 height 463
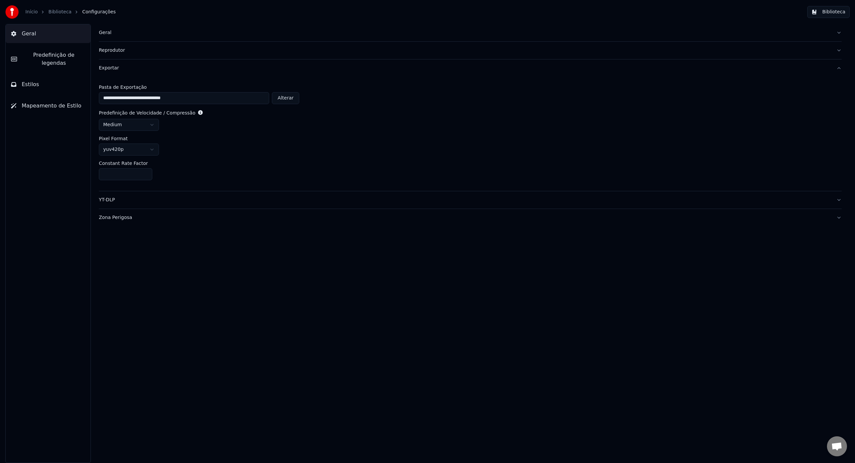
click at [181, 127] on html "**********" at bounding box center [427, 231] width 855 height 463
click at [131, 69] on div "Exportar" at bounding box center [465, 68] width 732 height 7
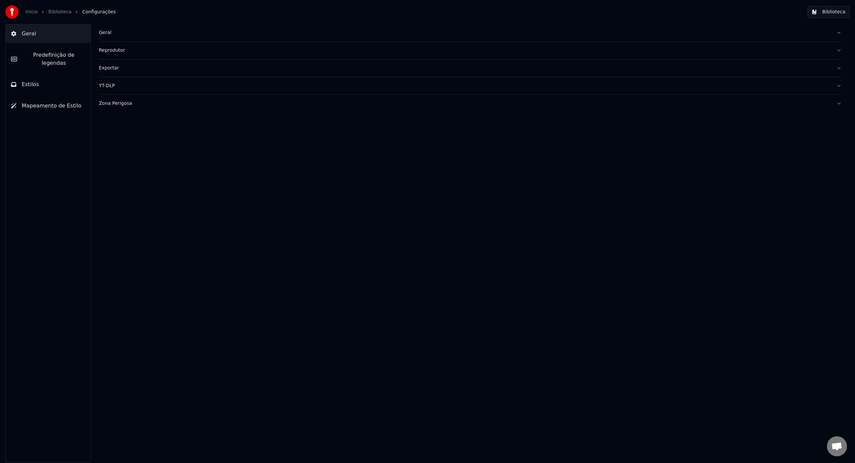
click at [131, 69] on div "Exportar" at bounding box center [465, 68] width 732 height 7
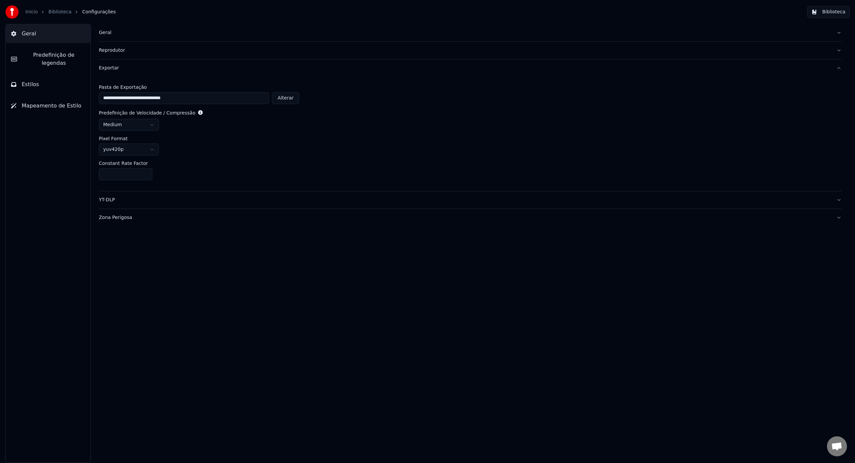
click at [818, 5] on div "Início Biblioteca Configurações Biblioteca" at bounding box center [427, 12] width 855 height 24
click at [821, 10] on button "Biblioteca" at bounding box center [828, 12] width 42 height 12
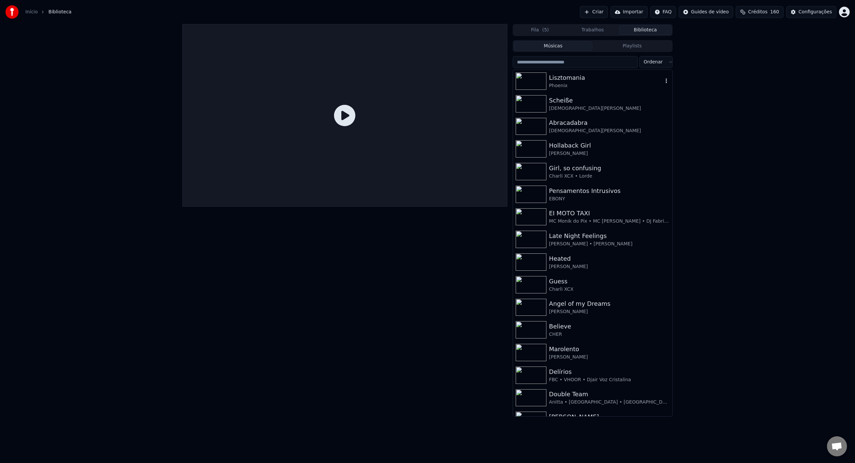
click at [610, 82] on div "Phoenix" at bounding box center [606, 85] width 114 height 7
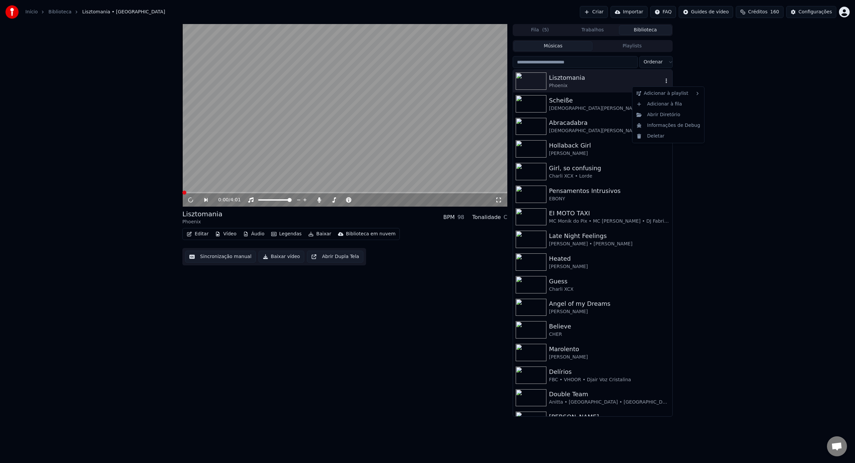
click at [667, 81] on icon "button" at bounding box center [666, 80] width 7 height 5
click at [588, 74] on div "Lisztomania" at bounding box center [606, 77] width 114 height 9
click at [581, 77] on div "Lisztomania" at bounding box center [606, 77] width 114 height 9
click at [586, 87] on div "Phoenix" at bounding box center [606, 85] width 114 height 7
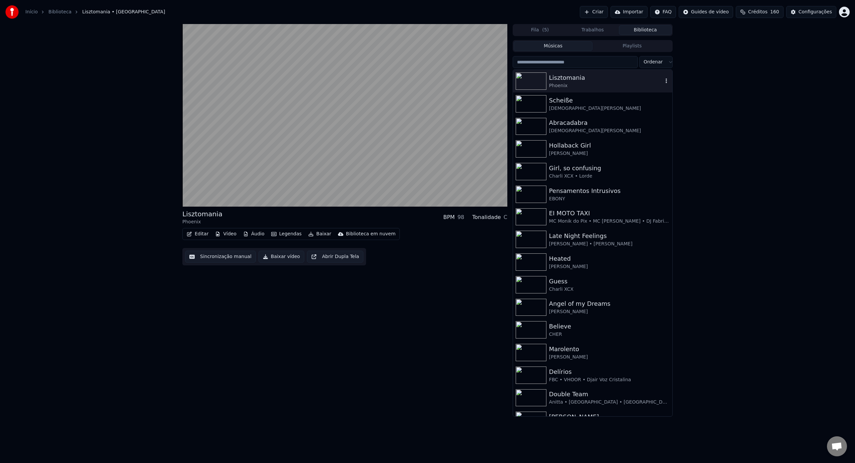
click at [586, 87] on div "Phoenix" at bounding box center [606, 85] width 114 height 7
click at [321, 235] on button "Baixar" at bounding box center [320, 233] width 28 height 9
click at [245, 351] on div "Lisztomania Phoenix BPM 98 Tonalidade C Editar Vídeo Áudio Legendas Baixar Bibl…" at bounding box center [344, 220] width 325 height 393
click at [824, 15] on button "Configurações" at bounding box center [811, 12] width 50 height 12
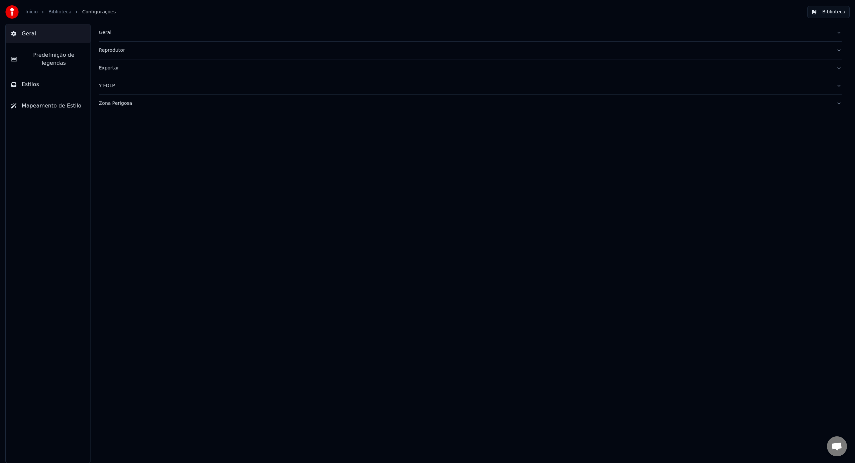
click at [198, 68] on div "Exportar" at bounding box center [465, 68] width 732 height 7
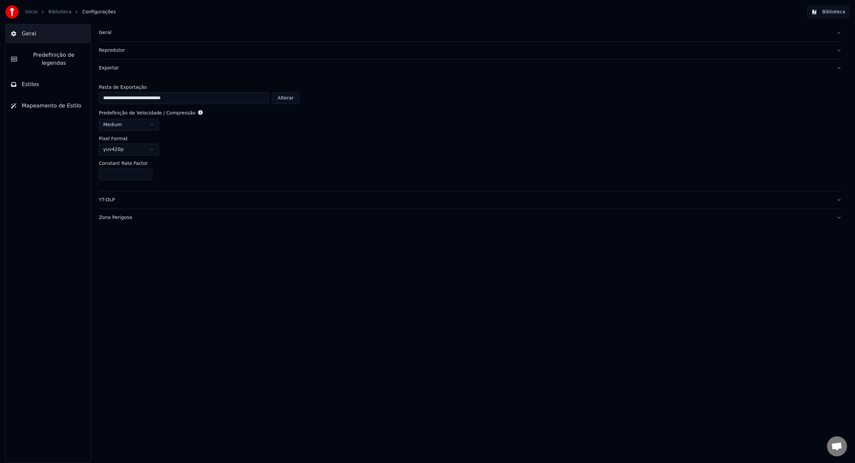
click at [114, 72] on button "Exportar" at bounding box center [470, 67] width 743 height 17
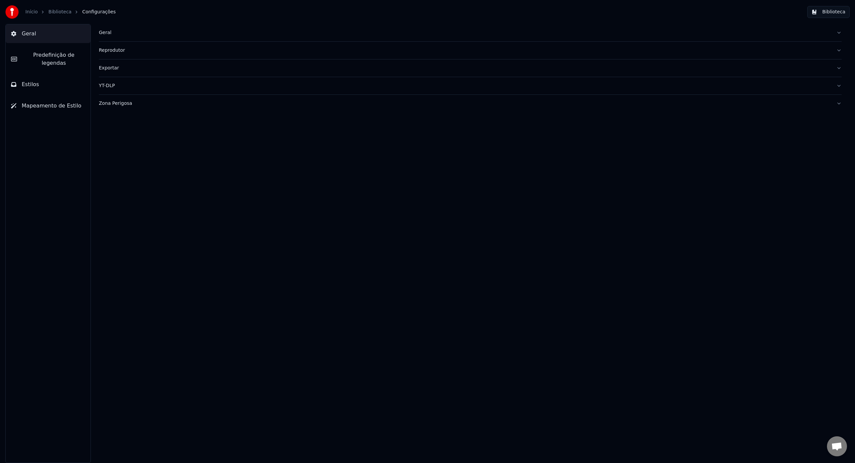
click at [115, 71] on button "Exportar" at bounding box center [470, 67] width 743 height 17
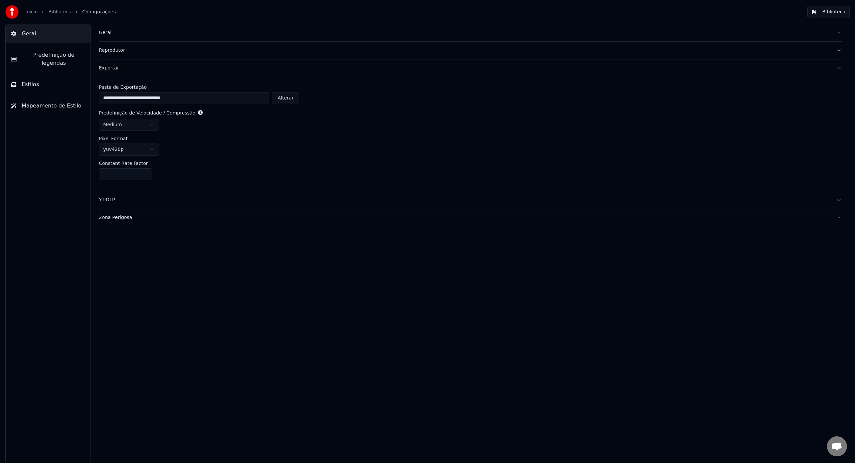
click at [840, 69] on button "Exportar" at bounding box center [470, 67] width 743 height 17
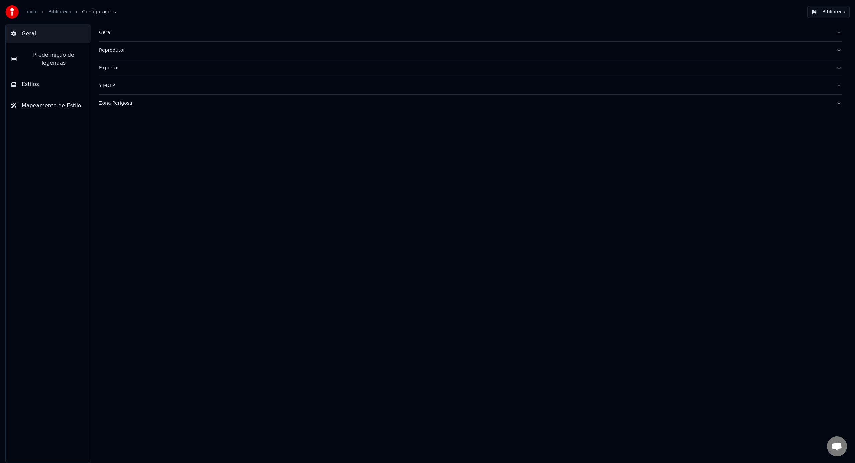
click at [66, 102] on span "Mapeamento de Estilo" at bounding box center [52, 106] width 60 height 8
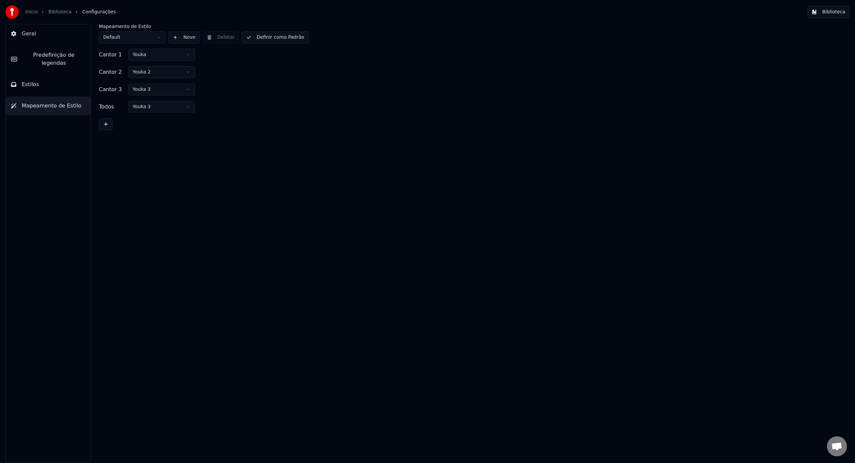
click at [60, 78] on button "Estilos" at bounding box center [48, 84] width 85 height 19
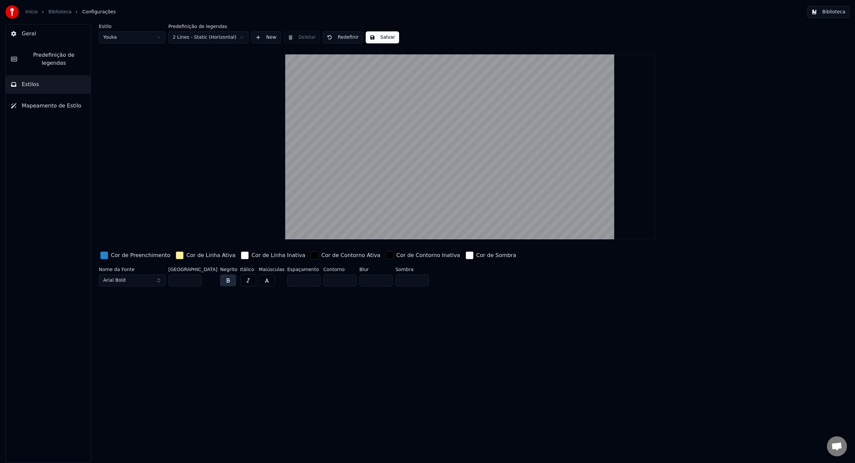
click at [125, 33] on html "Início Biblioteca Configurações Biblioteca Geral Predefinição de legendas Estil…" at bounding box center [427, 231] width 855 height 463
click at [128, 44] on div "Estilo Youka 2 Predefinição de legendas 2 Lines - Static (Horizontal) New Delet…" at bounding box center [470, 156] width 743 height 265
click at [144, 38] on html "Início Biblioteca Configurações Biblioteca Geral Predefinição de legendas Estil…" at bounding box center [427, 231] width 855 height 463
click at [138, 39] on html "Início Biblioteca Configurações Biblioteca Geral Predefinição de legendas Estil…" at bounding box center [427, 231] width 855 height 463
click at [30, 54] on span "Predefinição de legendas" at bounding box center [53, 59] width 63 height 16
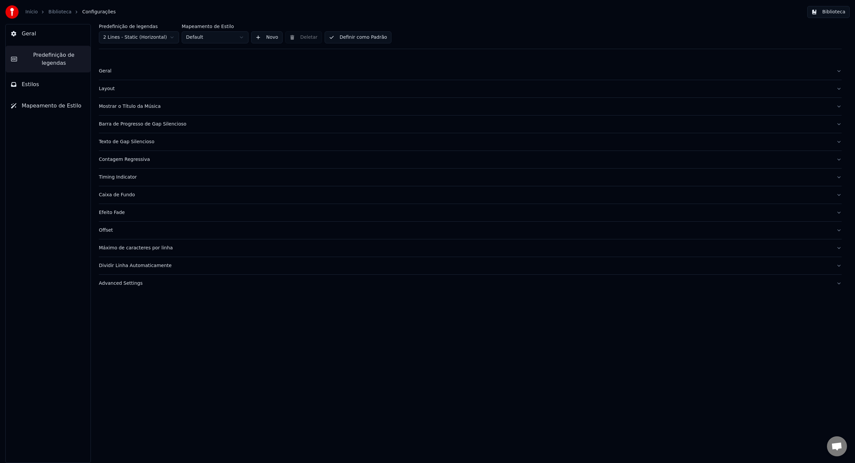
click at [30, 36] on span "Geral" at bounding box center [29, 34] width 14 height 8
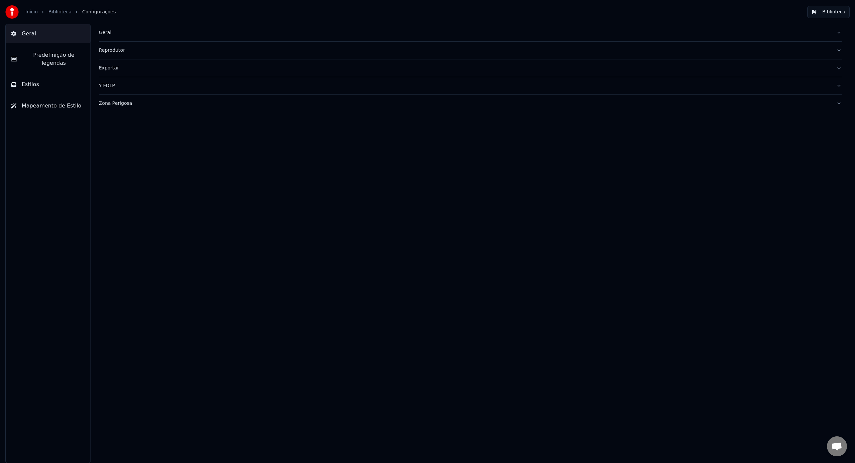
click at [166, 102] on div "Zona Perigosa" at bounding box center [465, 103] width 732 height 7
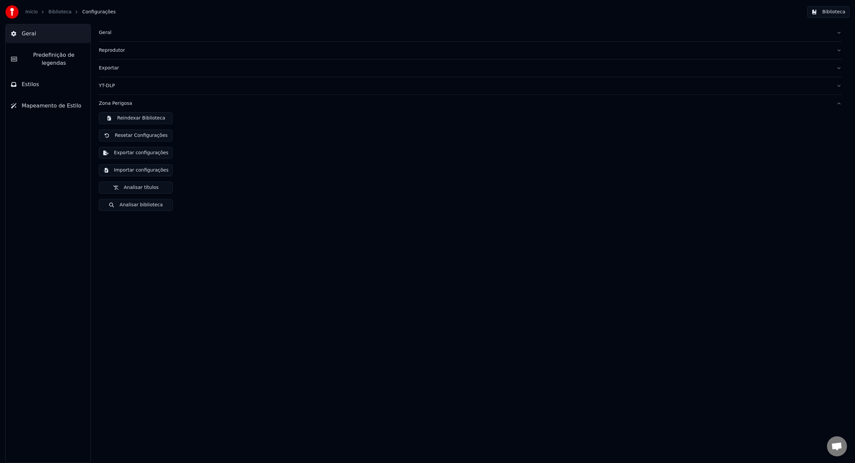
click at [166, 102] on div "Zona Perigosa" at bounding box center [465, 103] width 732 height 7
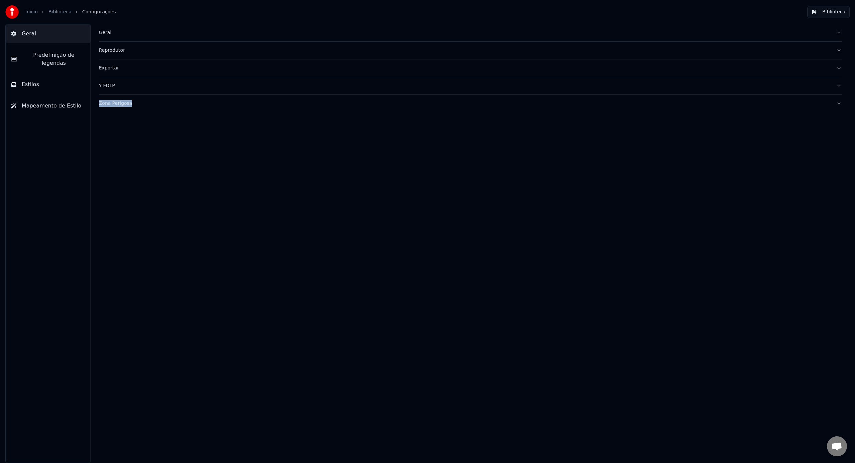
click at [464, 136] on div "Geral Reprodutor Exportar YT-DLP Zona Perigosa" at bounding box center [469, 243] width 769 height 439
click at [285, 93] on button "YT-DLP" at bounding box center [470, 85] width 743 height 17
click at [67, 14] on link "Biblioteca" at bounding box center [59, 12] width 23 height 7
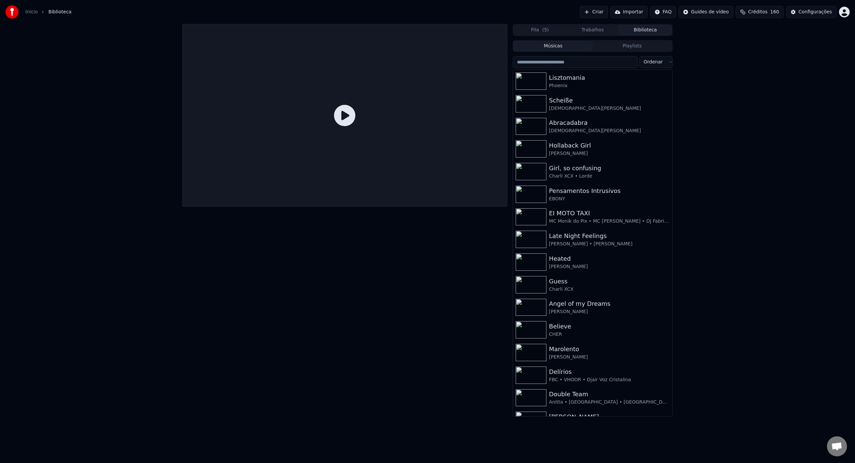
click at [353, 115] on icon at bounding box center [344, 115] width 21 height 21
click at [553, 77] on div "Lisztomania" at bounding box center [606, 77] width 114 height 9
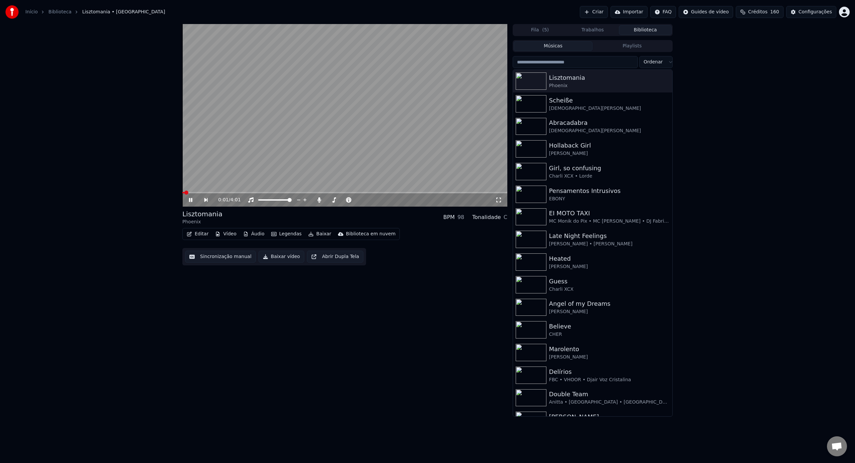
click at [219, 193] on div "0:01 / 4:01" at bounding box center [344, 199] width 325 height 13
click at [221, 192] on video at bounding box center [344, 115] width 325 height 183
click at [231, 192] on span at bounding box center [344, 192] width 325 height 1
click at [273, 169] on video at bounding box center [344, 115] width 325 height 183
click at [325, 193] on div "0:36 / 4:01" at bounding box center [344, 199] width 325 height 13
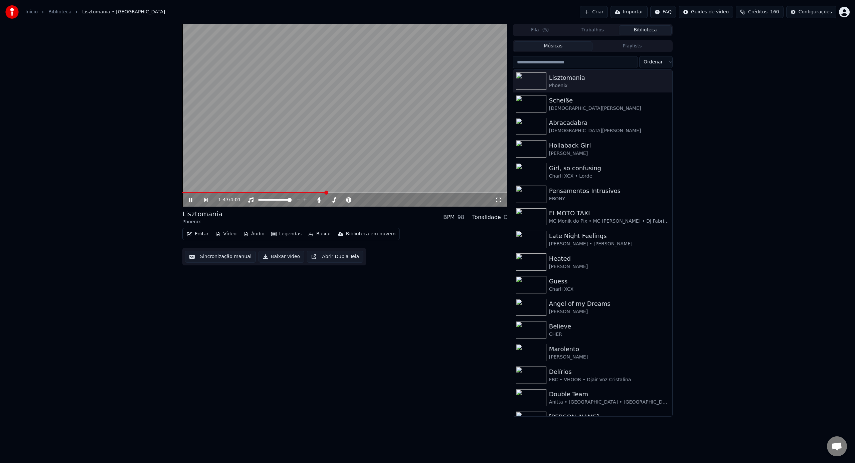
click at [326, 192] on span at bounding box center [344, 192] width 325 height 1
click at [418, 192] on span at bounding box center [344, 192] width 325 height 1
click at [461, 193] on span at bounding box center [344, 192] width 325 height 1
click at [480, 193] on span at bounding box center [344, 192] width 325 height 1
click at [492, 193] on span at bounding box center [344, 192] width 325 height 1
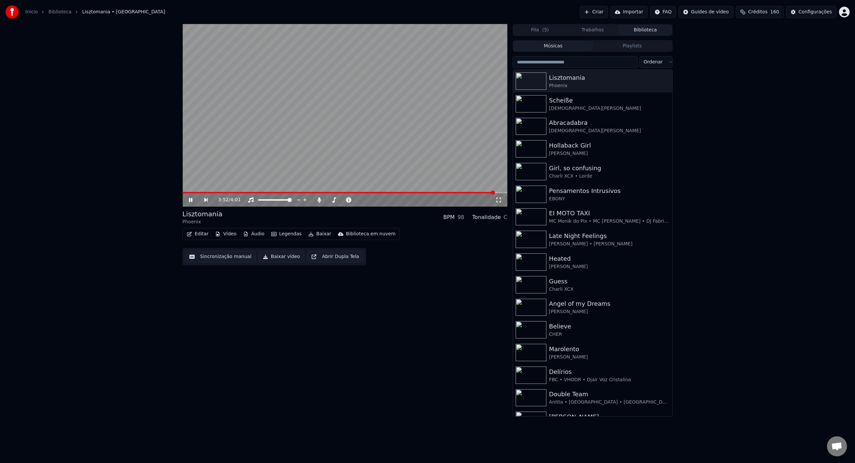
click at [494, 192] on span at bounding box center [493, 193] width 4 height 4
click at [484, 192] on span at bounding box center [338, 192] width 313 height 1
click at [495, 192] on span at bounding box center [344, 192] width 325 height 1
click at [453, 193] on span at bounding box center [338, 192] width 313 height 1
click at [422, 193] on span at bounding box center [302, 192] width 240 height 1
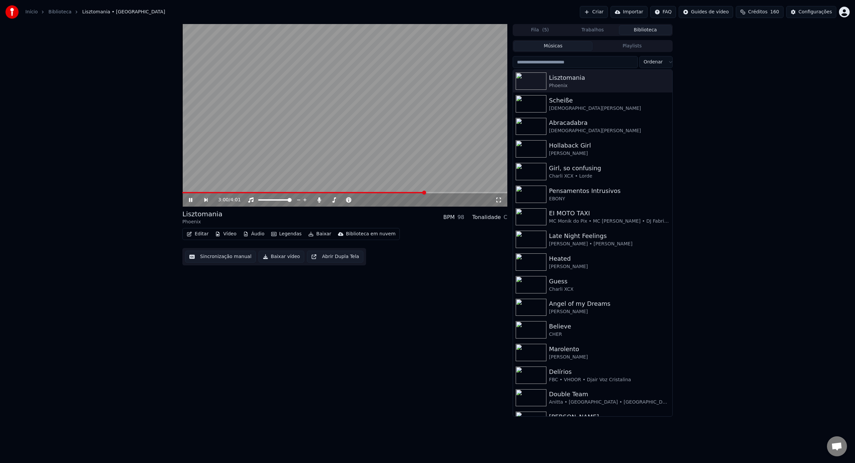
click at [403, 192] on span at bounding box center [303, 192] width 243 height 1
click at [385, 192] on video at bounding box center [344, 115] width 325 height 183
click at [369, 192] on span at bounding box center [293, 192] width 223 height 1
click at [358, 157] on video at bounding box center [344, 115] width 325 height 183
click at [283, 192] on span at bounding box center [282, 192] width 200 height 1
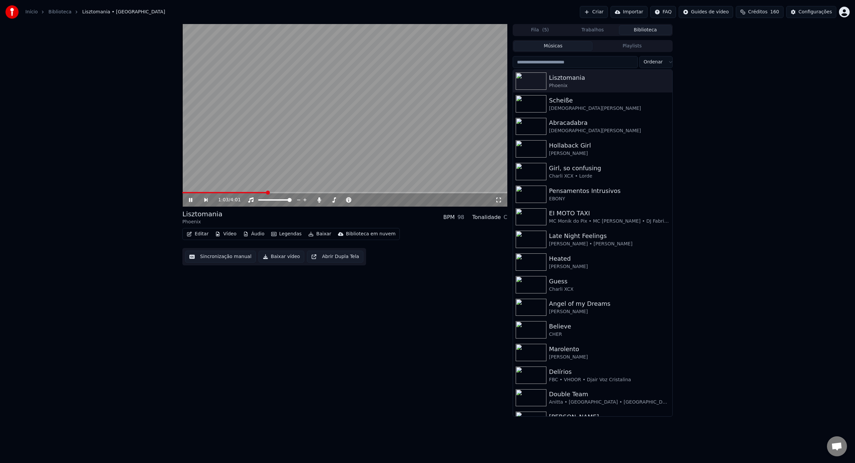
click at [267, 192] on span at bounding box center [224, 192] width 84 height 1
click at [254, 192] on span at bounding box center [227, 192] width 90 height 1
click at [306, 191] on video at bounding box center [344, 115] width 325 height 183
click at [305, 192] on span at bounding box center [344, 192] width 325 height 1
click at [323, 183] on video at bounding box center [344, 115] width 325 height 183
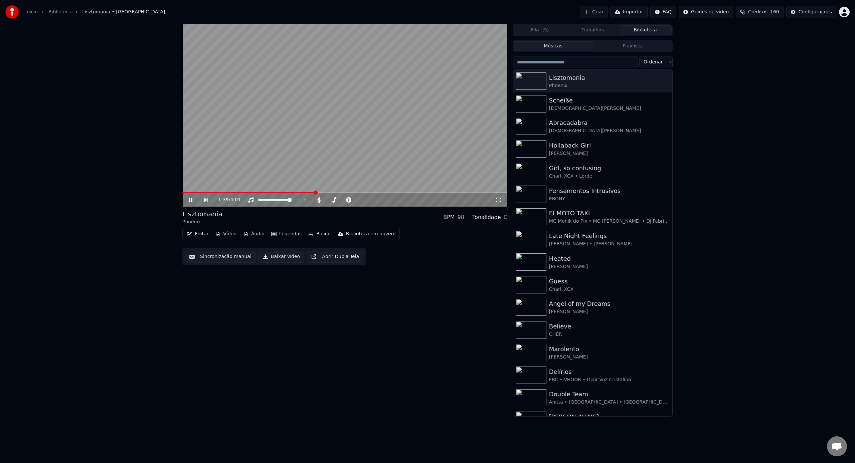
click at [315, 192] on span at bounding box center [344, 192] width 325 height 1
click at [322, 192] on span at bounding box center [344, 192] width 325 height 1
click at [329, 192] on span at bounding box center [344, 192] width 325 height 1
click at [337, 192] on span at bounding box center [344, 192] width 325 height 1
click at [344, 193] on span at bounding box center [344, 192] width 325 height 1
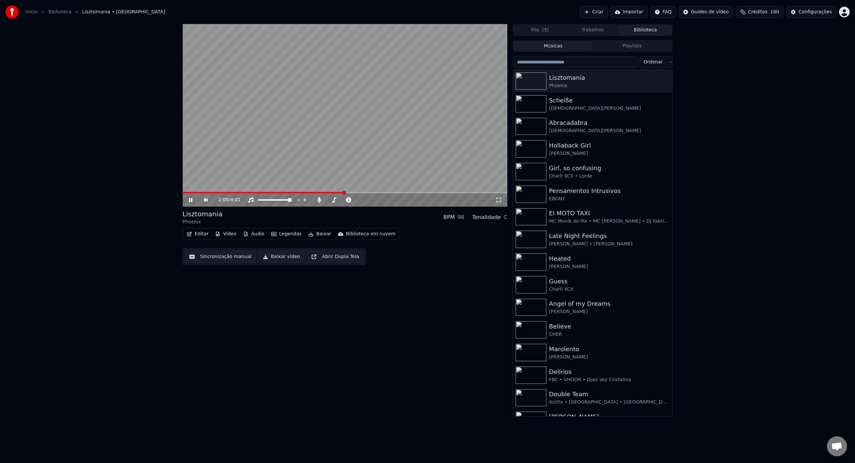
click at [350, 192] on span at bounding box center [344, 192] width 325 height 1
click at [365, 193] on span at bounding box center [344, 192] width 325 height 1
click at [382, 192] on span at bounding box center [344, 192] width 325 height 1
click at [397, 192] on span at bounding box center [344, 192] width 325 height 1
click at [431, 192] on span at bounding box center [344, 192] width 325 height 1
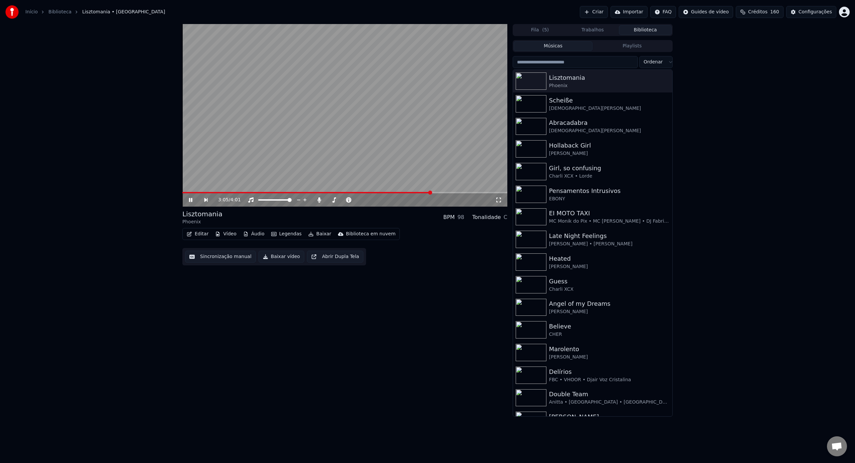
click at [452, 193] on span at bounding box center [344, 192] width 325 height 1
click at [462, 192] on span at bounding box center [344, 192] width 325 height 1
click at [470, 191] on video at bounding box center [344, 115] width 325 height 183
click at [475, 192] on video at bounding box center [344, 115] width 325 height 183
click at [474, 193] on div "3:28 / 4:01" at bounding box center [344, 199] width 325 height 13
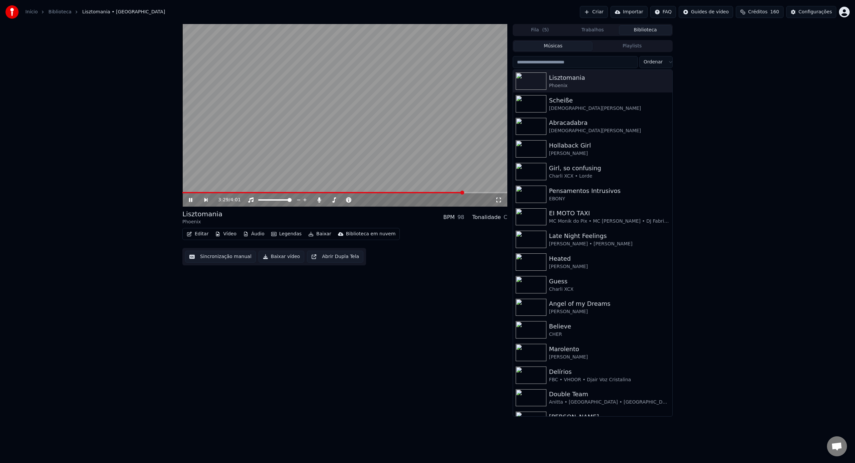
click at [483, 193] on div "3:29 / 4:01" at bounding box center [344, 199] width 325 height 13
click at [483, 192] on span at bounding box center [344, 192] width 325 height 1
click at [492, 192] on video at bounding box center [344, 115] width 325 height 183
click at [494, 193] on span at bounding box center [344, 192] width 325 height 1
click at [477, 170] on video at bounding box center [344, 115] width 325 height 183
